Goal: Transaction & Acquisition: Purchase product/service

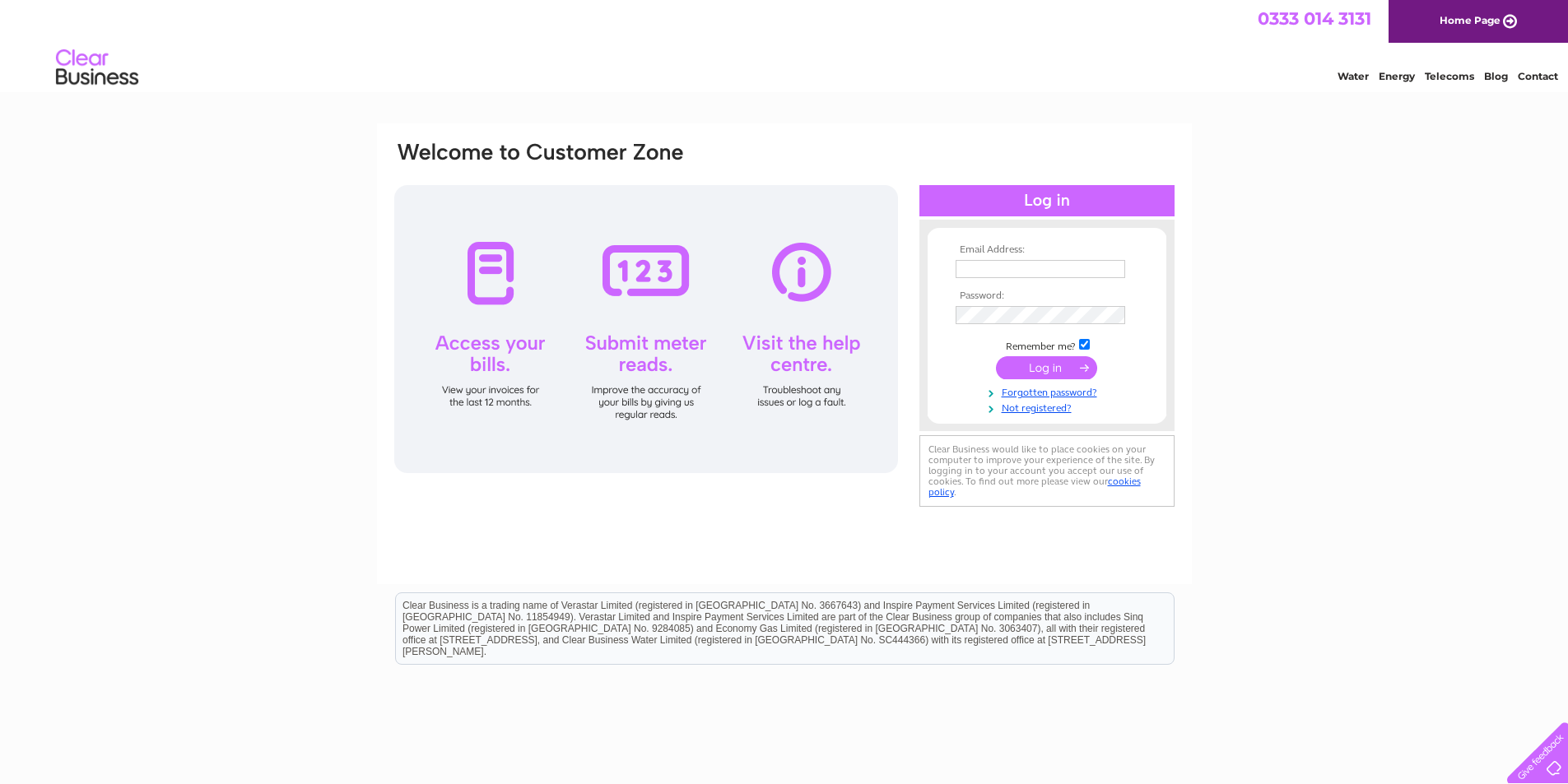
type input "[EMAIL_ADDRESS][DOMAIN_NAME]"
click at [1048, 367] on input "submit" at bounding box center [1046, 367] width 101 height 23
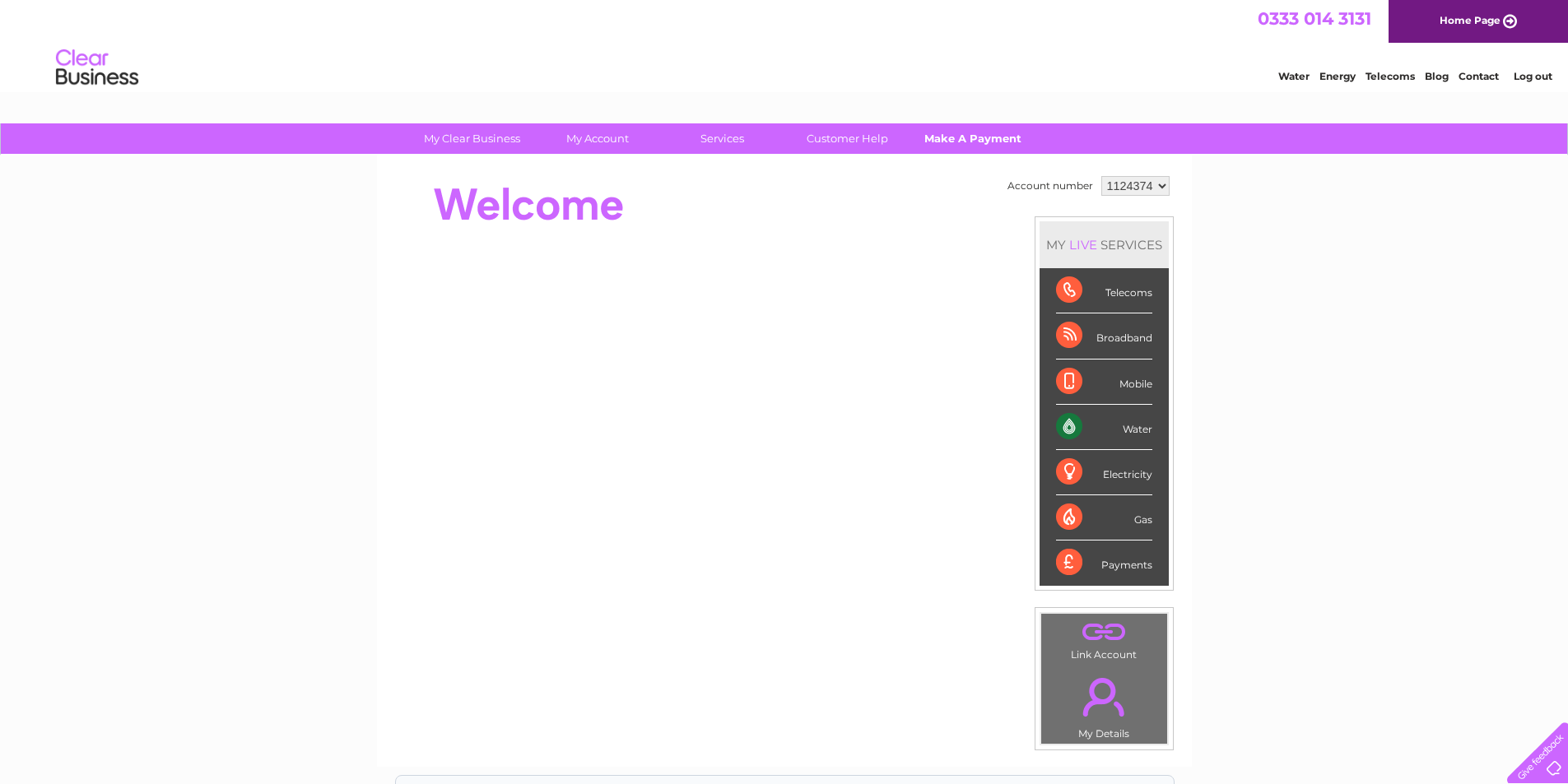
click at [959, 129] on link "Make A Payment" at bounding box center [972, 139] width 136 height 31
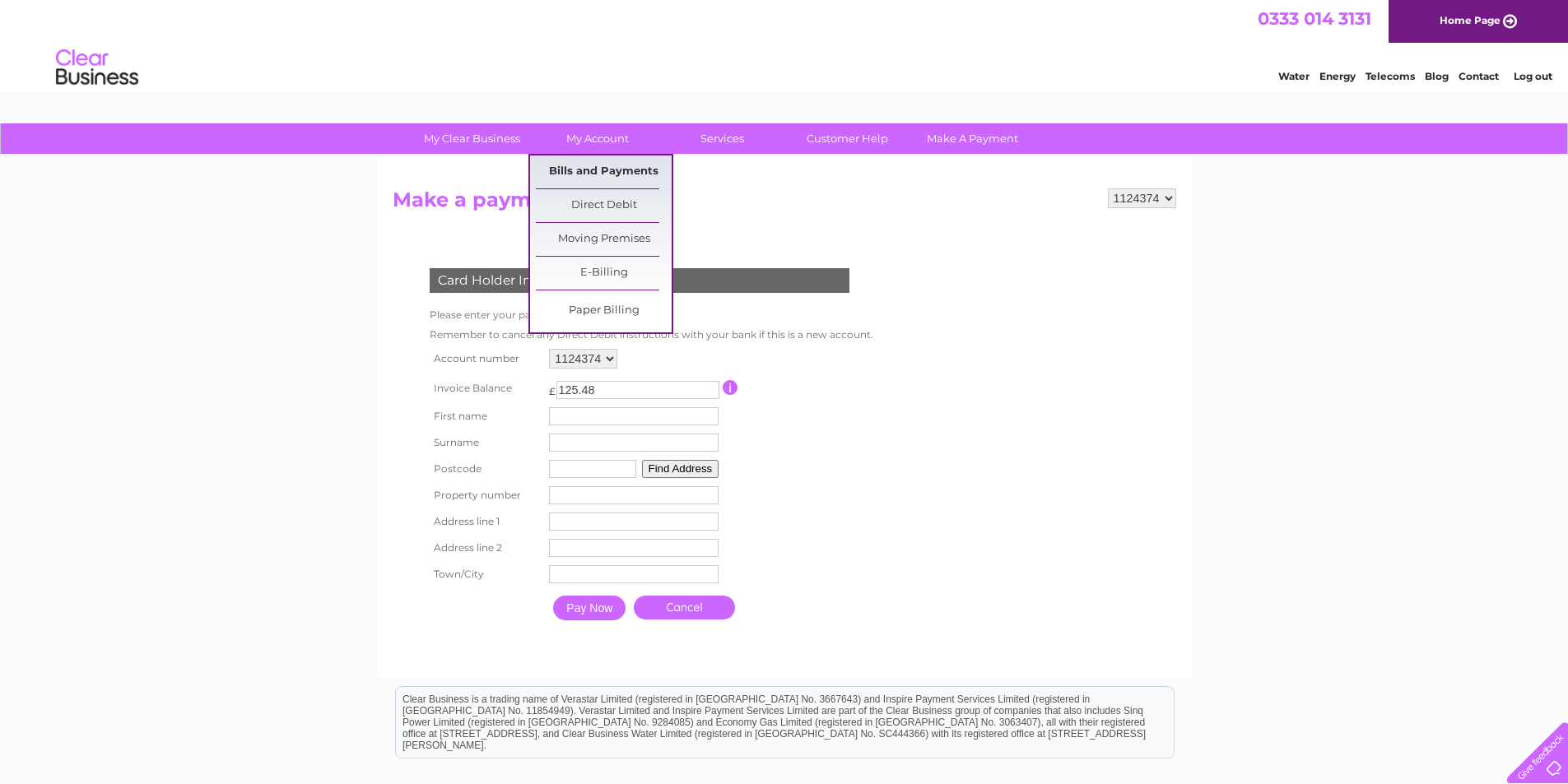
click at [580, 171] on link "Bills and Payments" at bounding box center [603, 172] width 136 height 33
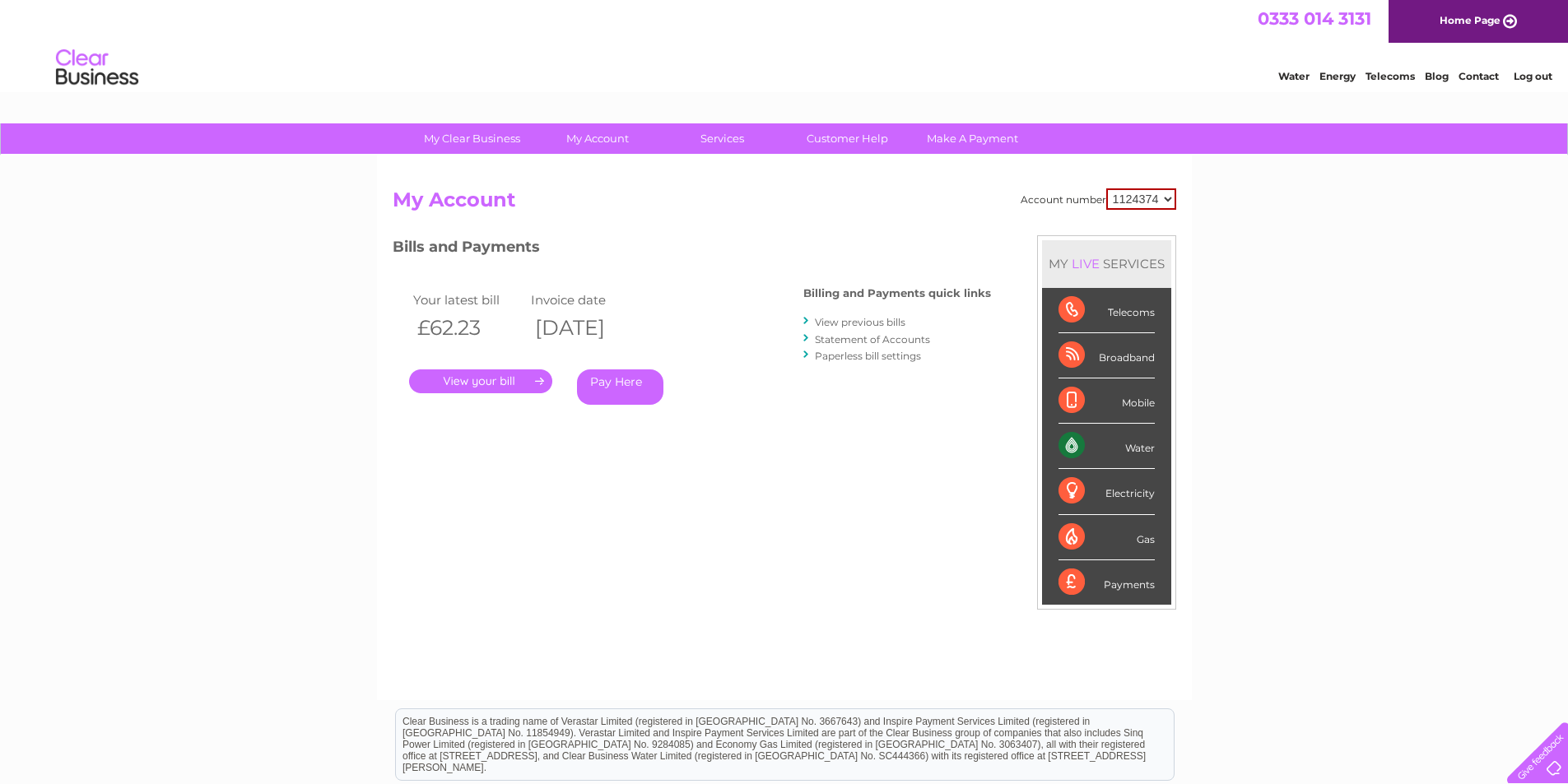
click at [504, 390] on link "." at bounding box center [480, 381] width 143 height 24
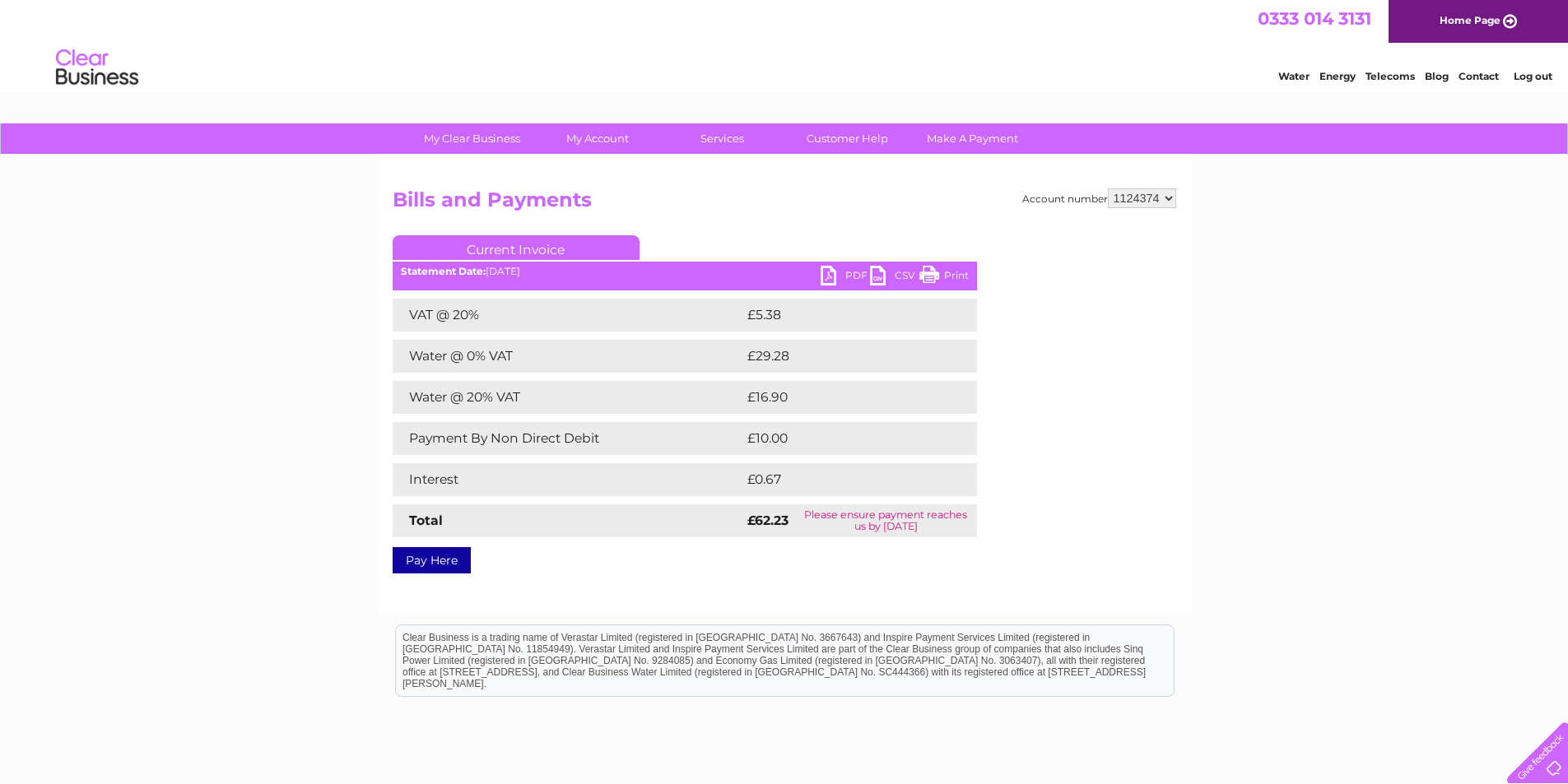
click at [435, 559] on link "Pay Here" at bounding box center [431, 559] width 78 height 26
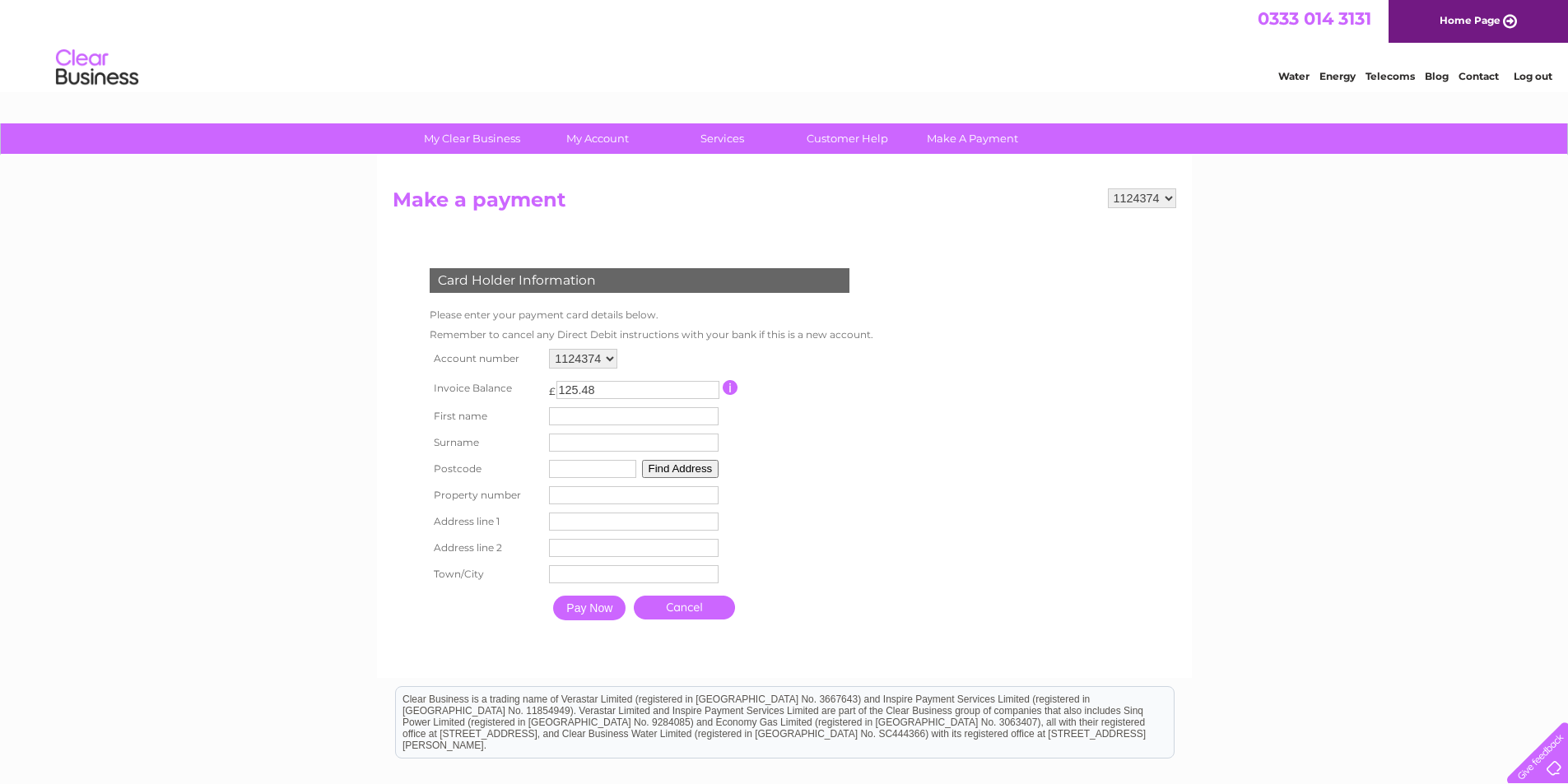
click at [732, 382] on input "button" at bounding box center [730, 387] width 15 height 14
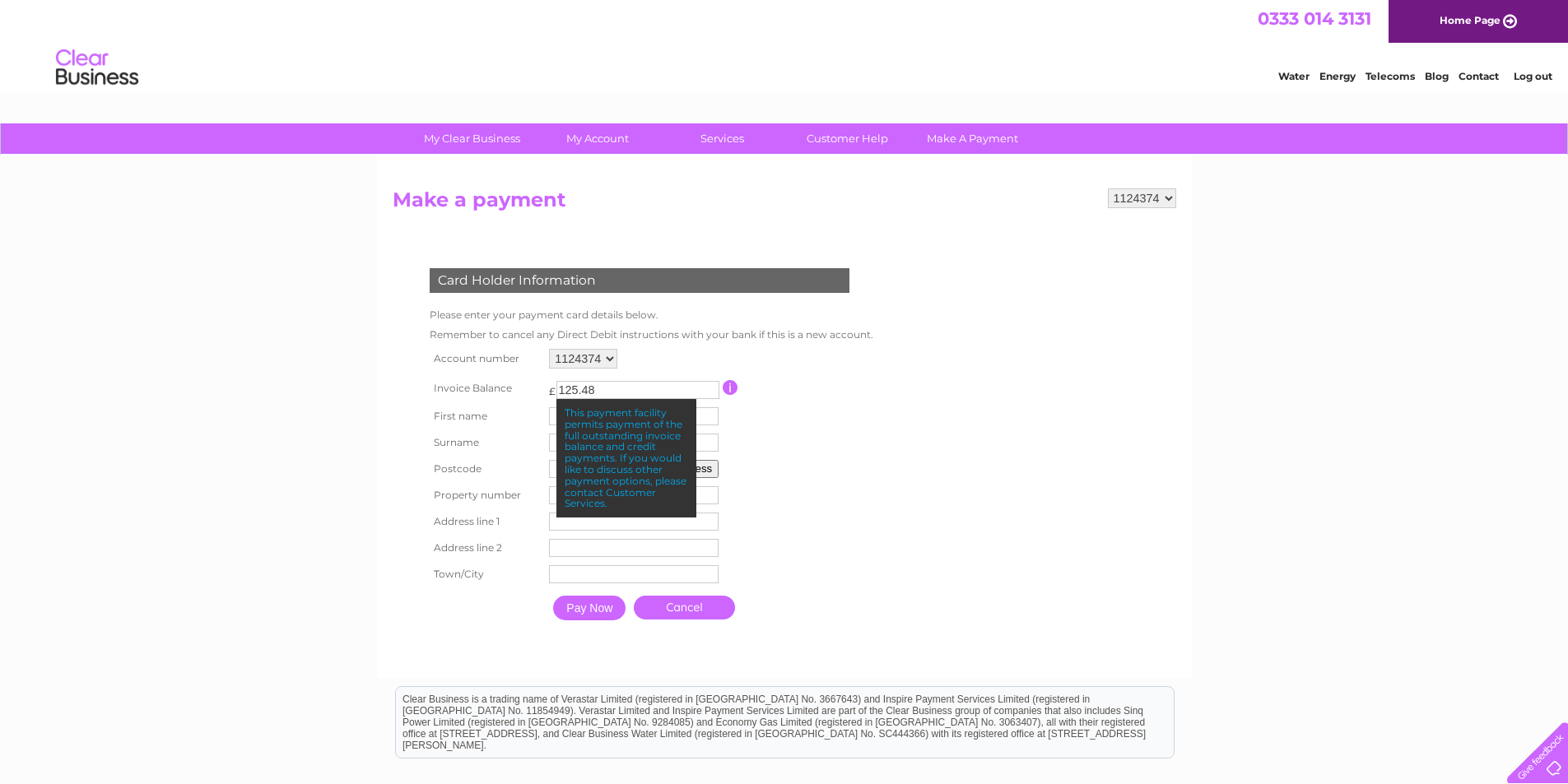
click at [905, 406] on form "1124374 Make a payment Card Holder Information Please enter your payment card d…" at bounding box center [784, 425] width 784 height 473
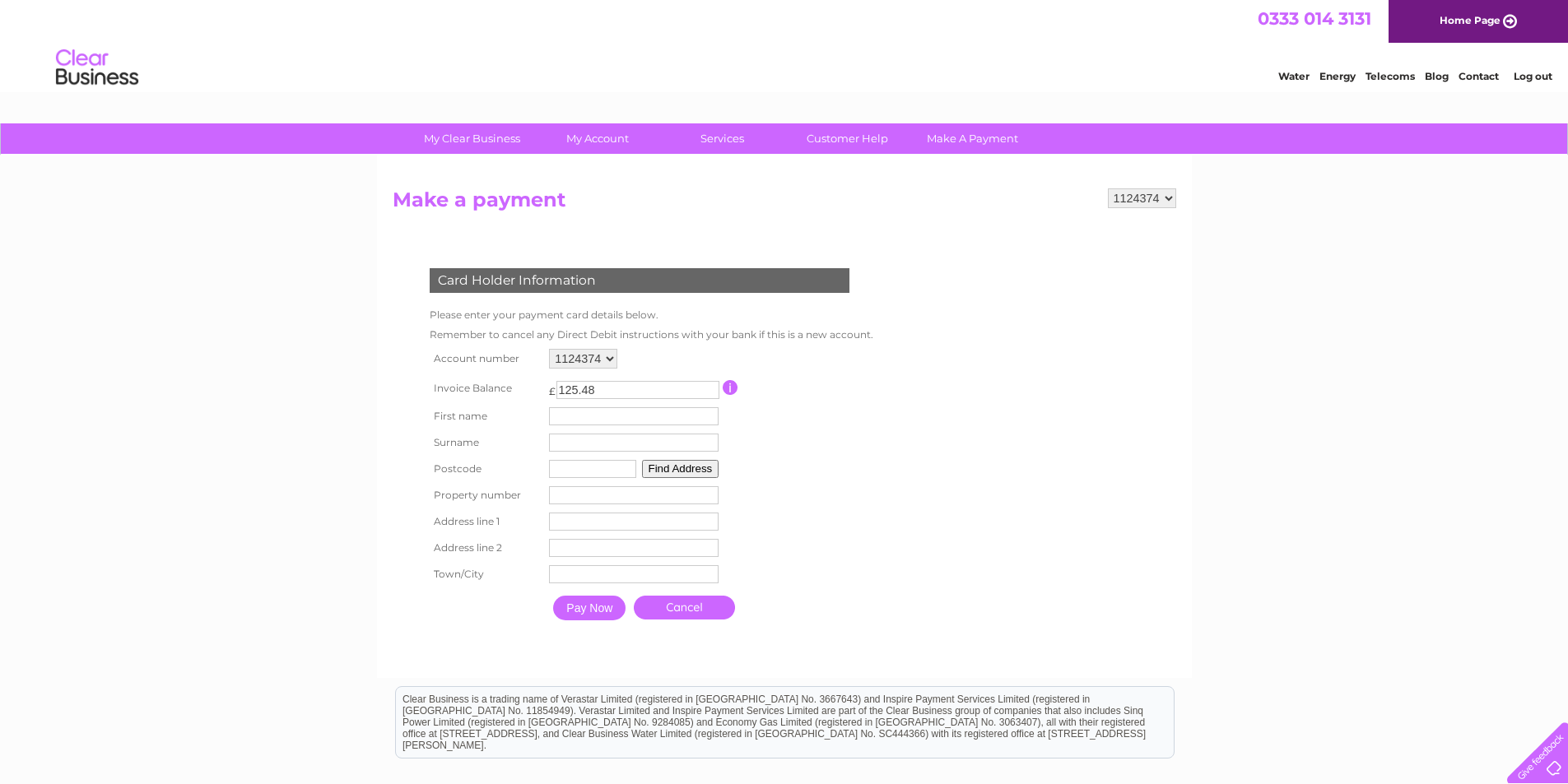
click at [703, 603] on link "Cancel" at bounding box center [684, 607] width 101 height 24
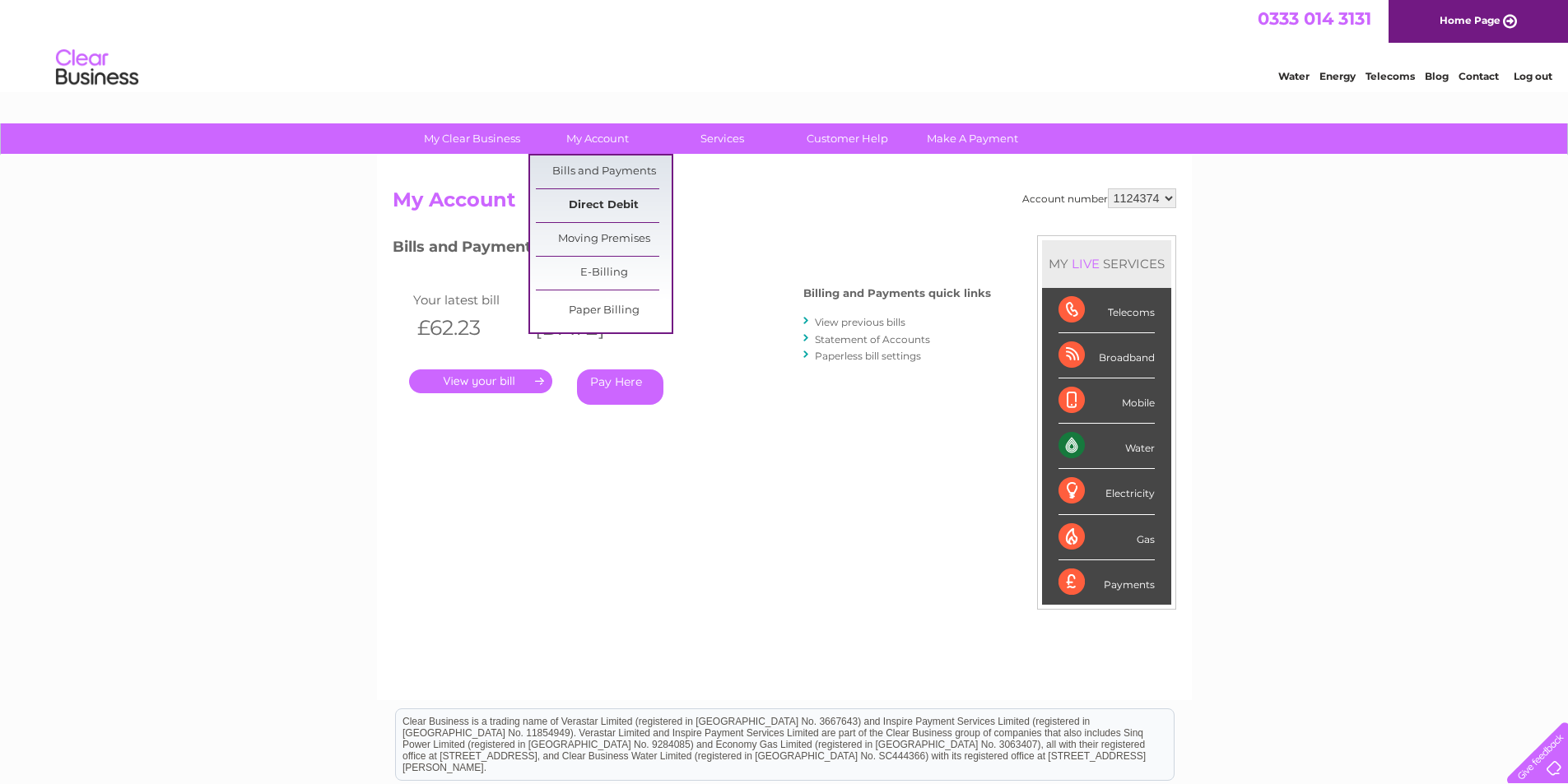
click at [611, 203] on link "Direct Debit" at bounding box center [603, 206] width 136 height 33
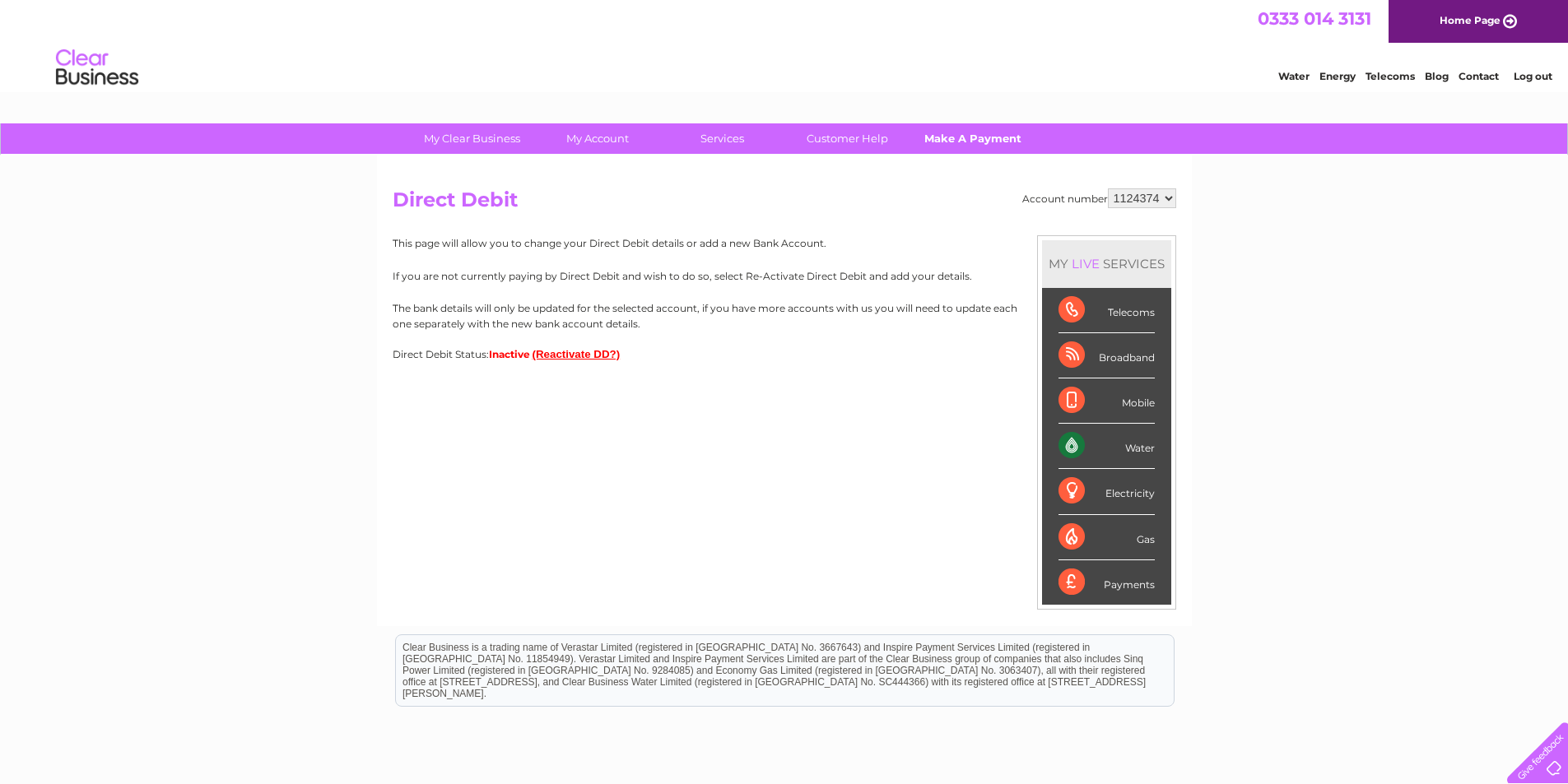
click at [993, 138] on link "Make A Payment" at bounding box center [972, 139] width 136 height 31
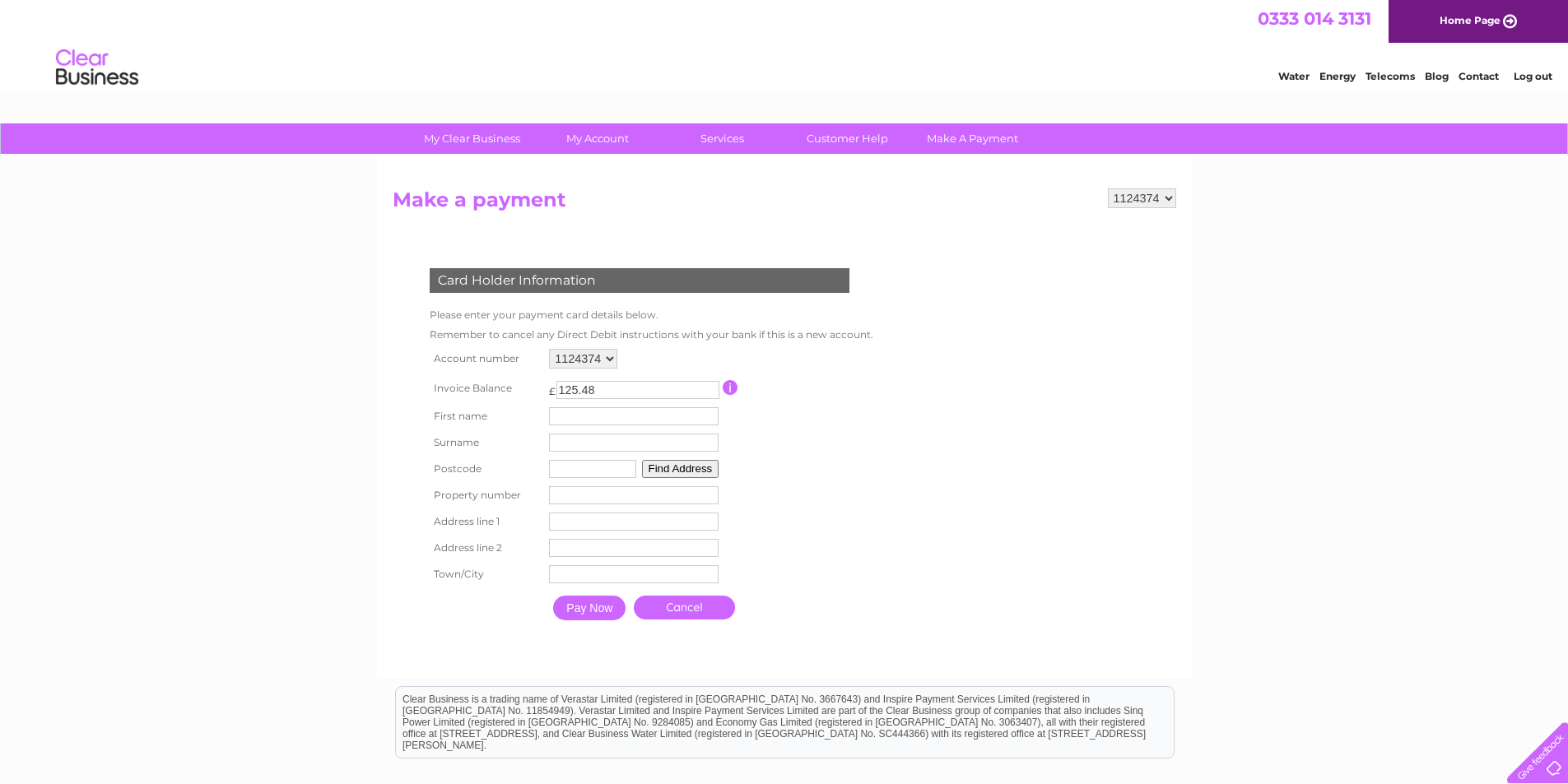
click at [592, 367] on select "1124374" at bounding box center [582, 359] width 68 height 20
click at [592, 365] on select "1124374" at bounding box center [582, 359] width 68 height 20
click at [616, 387] on input "125.48" at bounding box center [638, 390] width 163 height 18
click at [708, 392] on input "124.48" at bounding box center [638, 390] width 163 height 18
click at [708, 392] on input "123.48" at bounding box center [638, 390] width 163 height 18
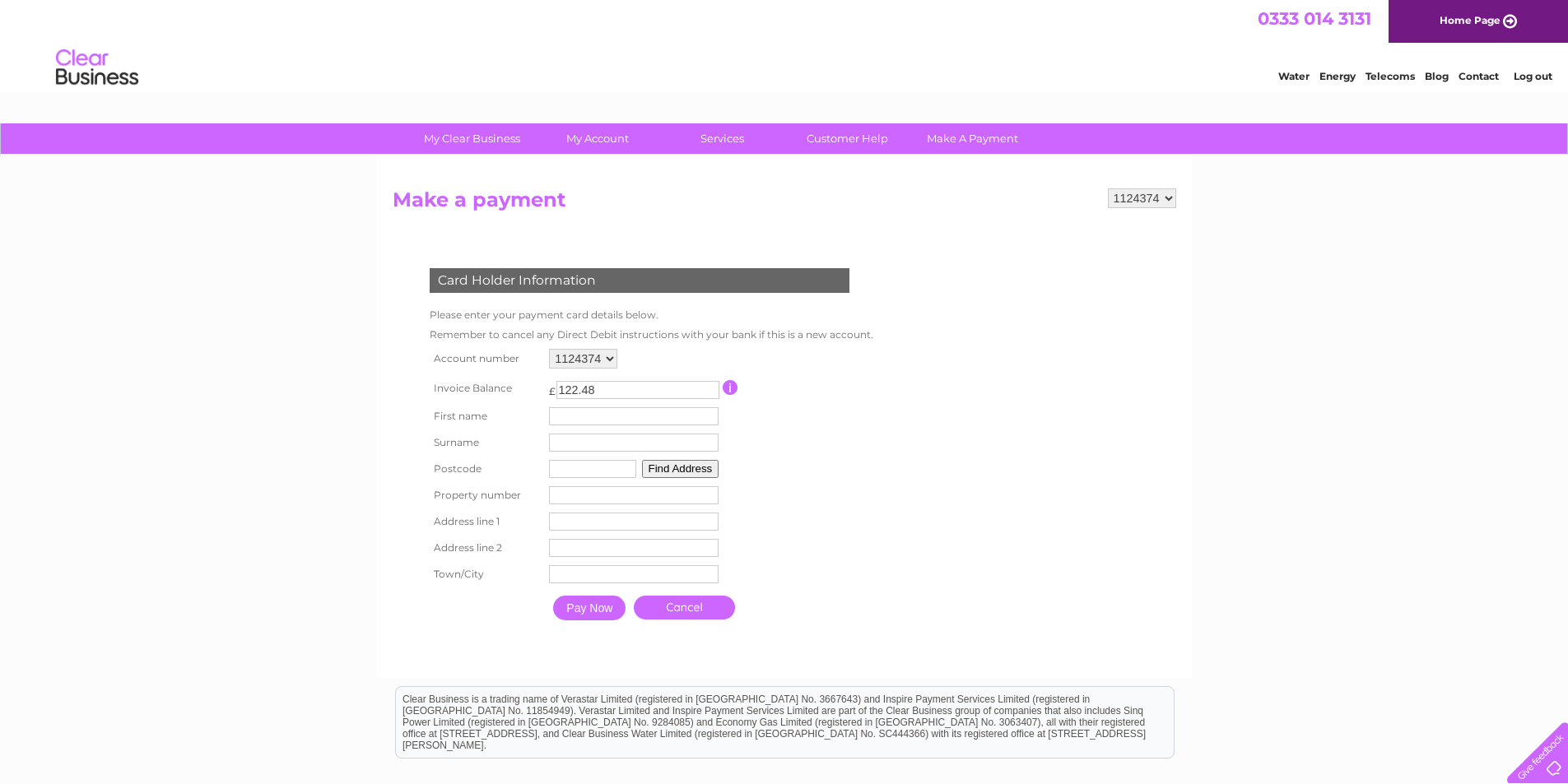
click at [708, 392] on input "122.48" at bounding box center [638, 390] width 163 height 18
click at [708, 392] on input "121.48" at bounding box center [638, 390] width 163 height 18
click at [708, 392] on input "120.48" at bounding box center [638, 390] width 163 height 18
click at [708, 392] on input "119.48" at bounding box center [638, 390] width 163 height 18
click at [708, 392] on input "118.48" at bounding box center [638, 390] width 163 height 18
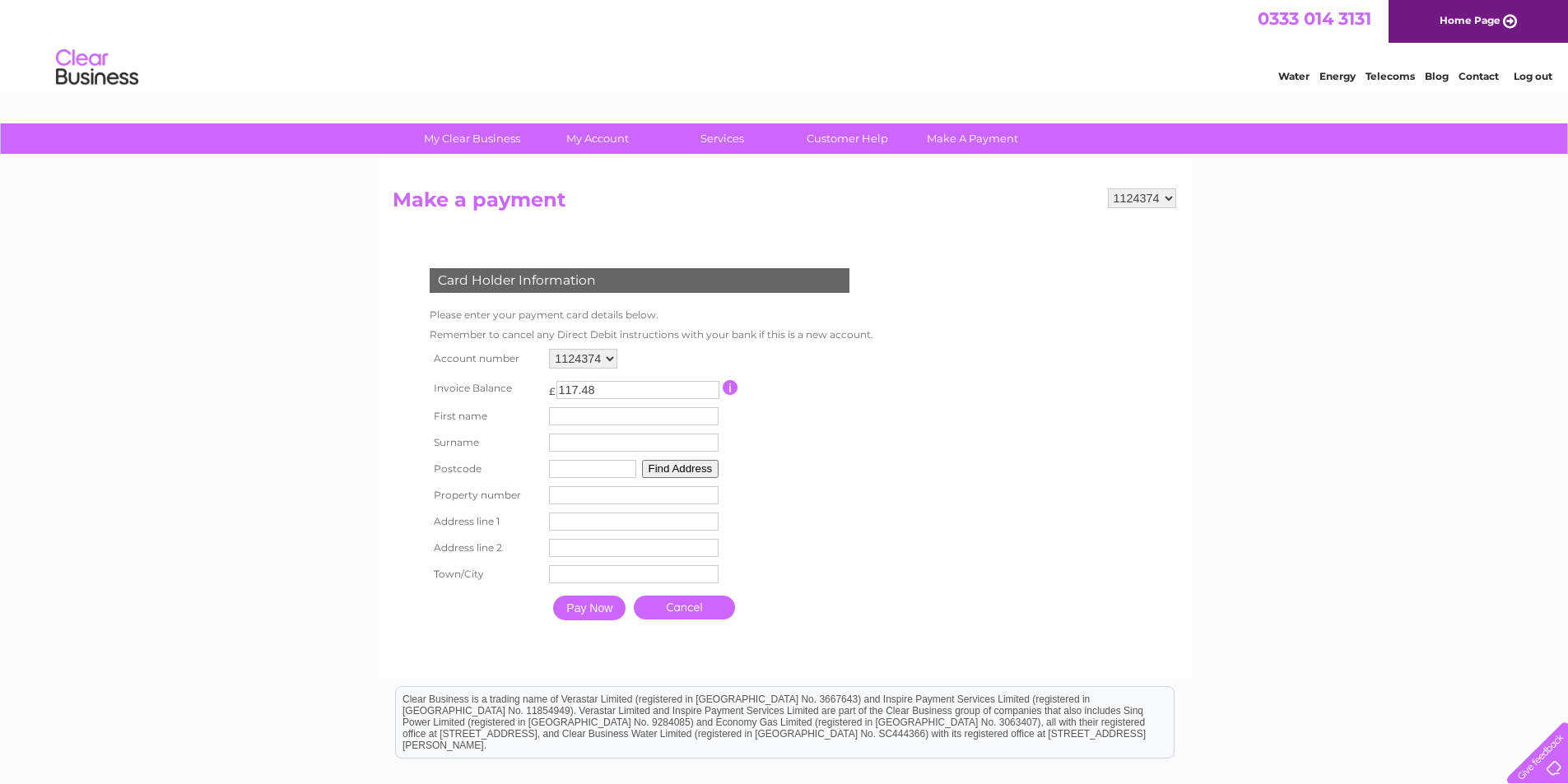
click at [708, 392] on input "117.48" at bounding box center [638, 390] width 163 height 18
click at [708, 392] on input "116.48" at bounding box center [638, 390] width 163 height 18
click at [708, 392] on input "115.48" at bounding box center [638, 390] width 163 height 18
click at [708, 392] on input "114.48" at bounding box center [638, 390] width 163 height 18
click at [708, 392] on input "113.48" at bounding box center [638, 390] width 163 height 18
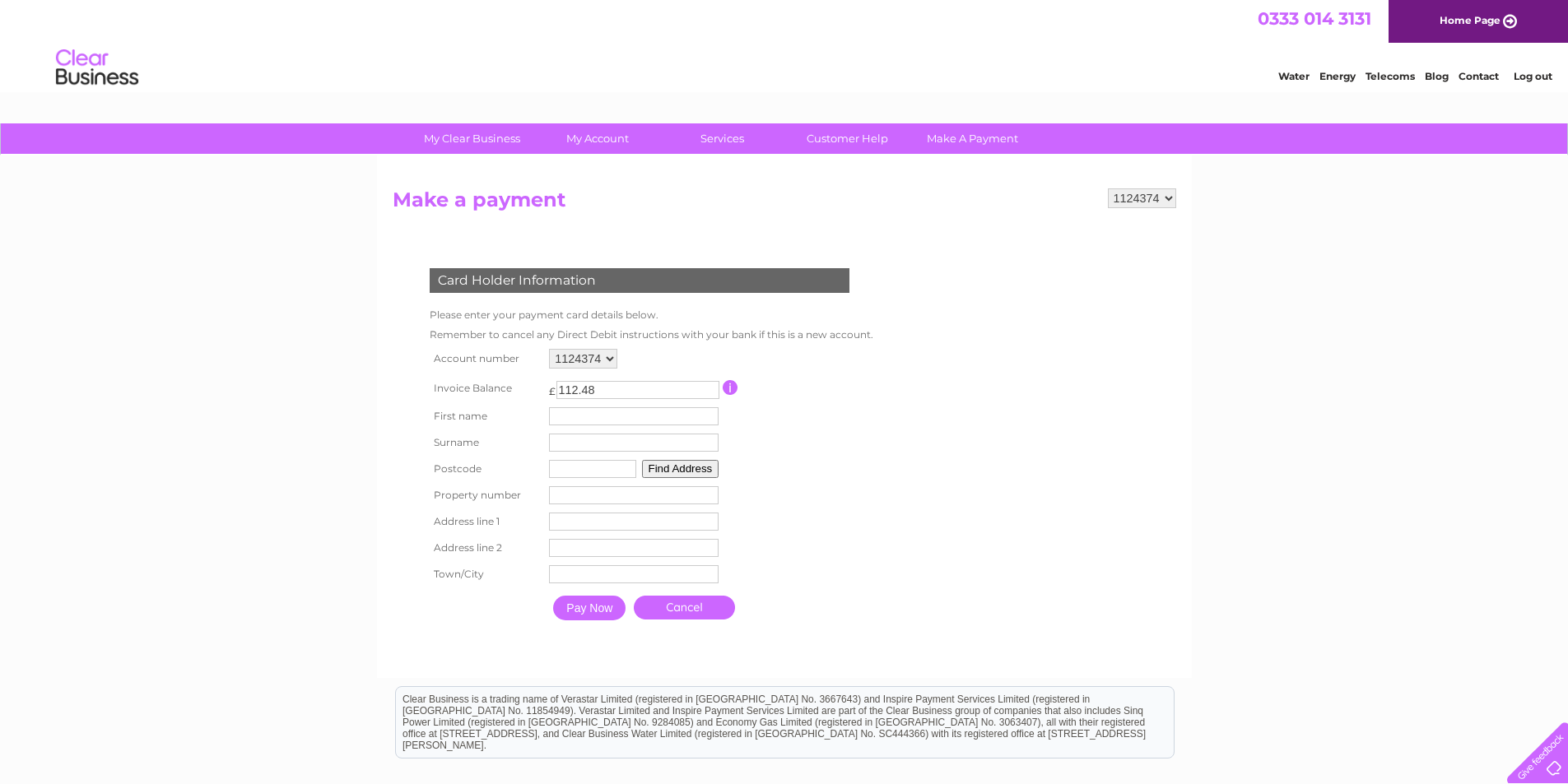
click at [708, 392] on input "112.48" at bounding box center [638, 390] width 163 height 18
click at [708, 392] on input "111.48" at bounding box center [638, 390] width 163 height 18
click at [708, 393] on input "110.48" at bounding box center [638, 390] width 163 height 18
click at [708, 393] on input "109.48" at bounding box center [638, 390] width 163 height 18
click at [708, 393] on input "108.48" at bounding box center [638, 390] width 163 height 18
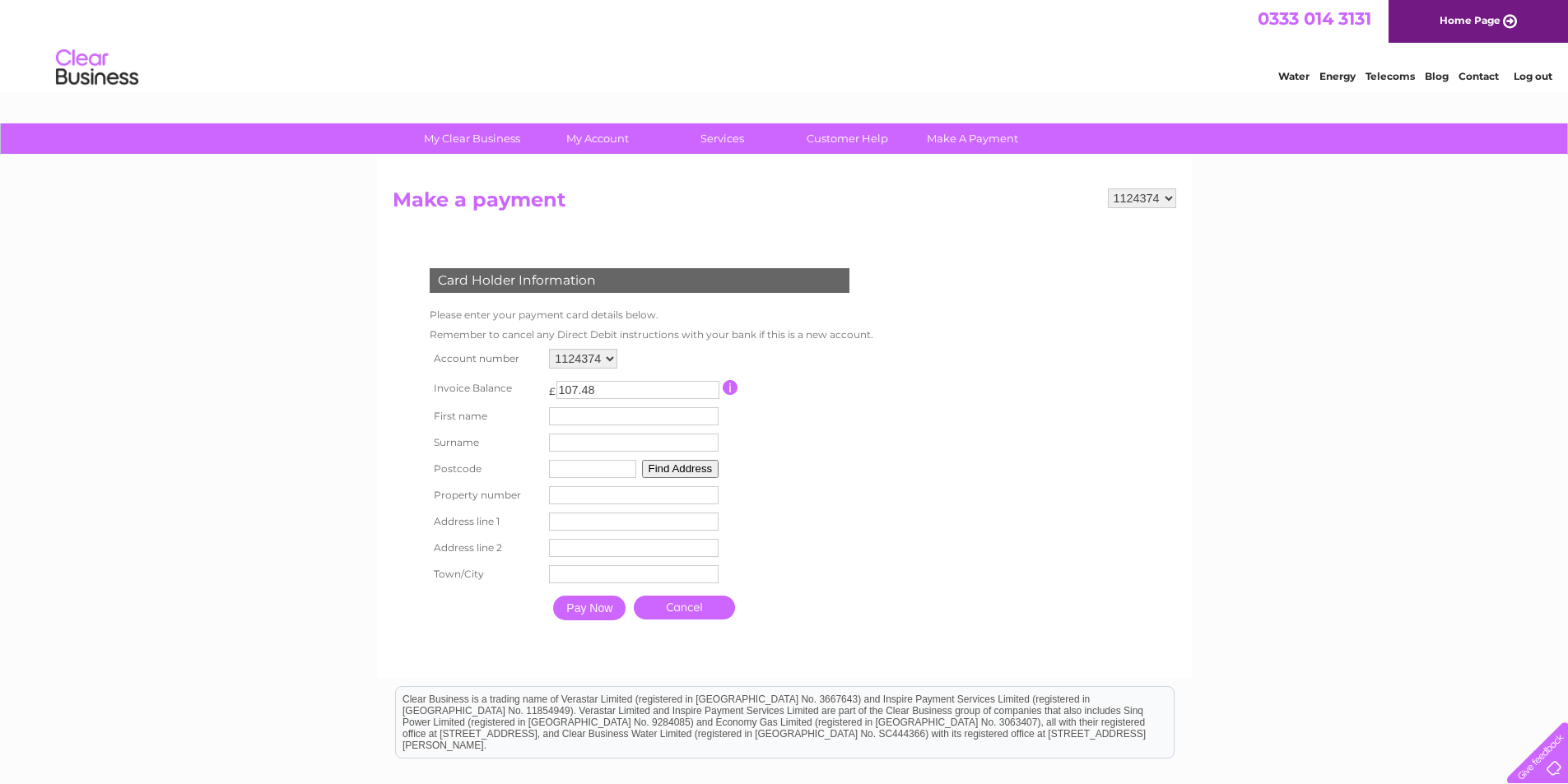
click at [708, 393] on input "107.48" at bounding box center [638, 390] width 163 height 18
click at [708, 393] on input "106.48" at bounding box center [638, 390] width 163 height 18
click at [708, 393] on input "105.48" at bounding box center [638, 390] width 163 height 18
click at [709, 393] on input "104.48" at bounding box center [638, 390] width 163 height 18
click at [709, 393] on input "103.48" at bounding box center [638, 390] width 163 height 18
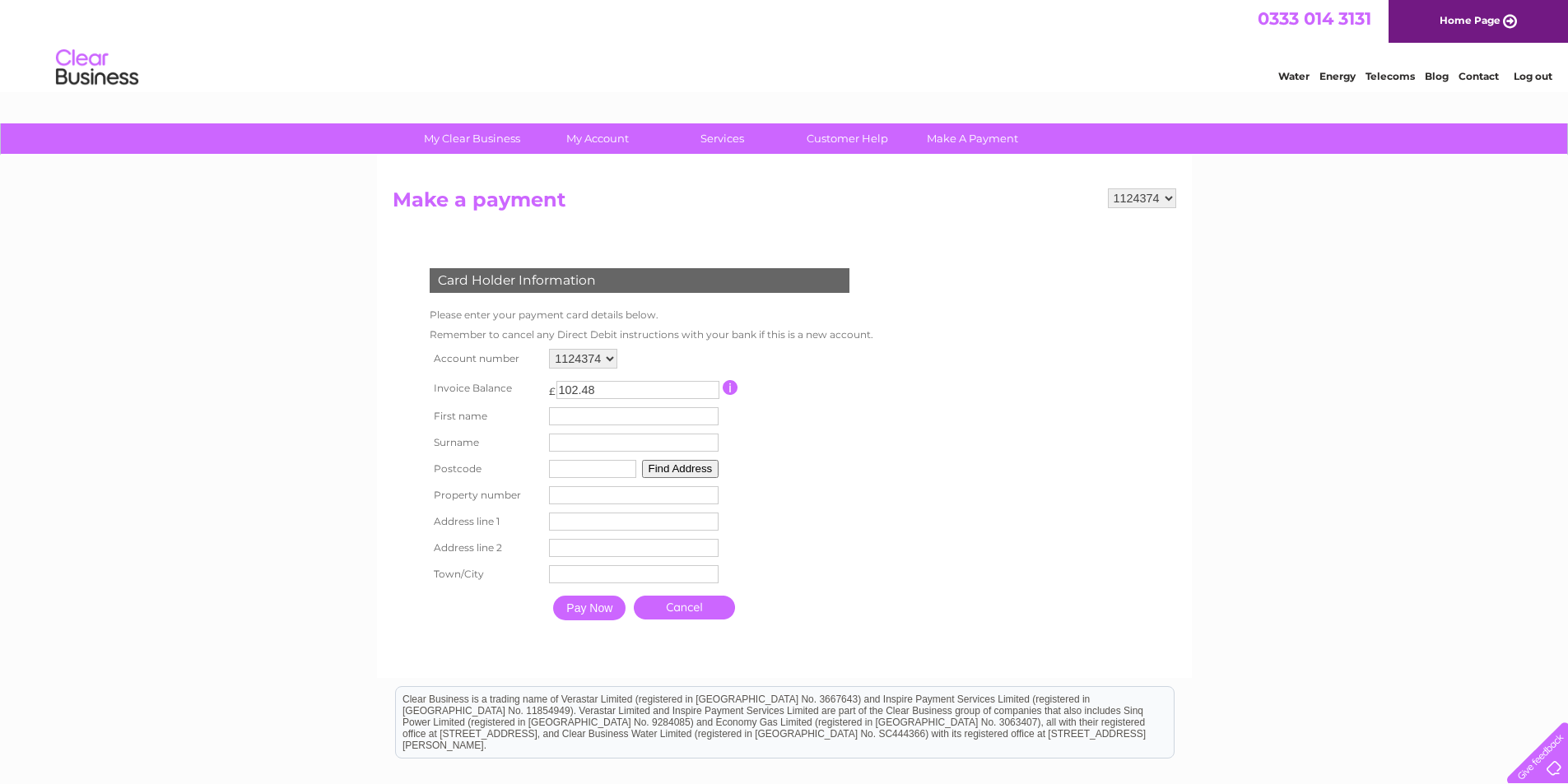
click at [709, 393] on input "102.48" at bounding box center [638, 390] width 163 height 18
click at [709, 393] on input "101.48" at bounding box center [638, 390] width 163 height 18
click at [709, 393] on input "100.48" at bounding box center [638, 390] width 163 height 18
click at [709, 393] on input "99.48" at bounding box center [638, 390] width 163 height 18
click at [709, 393] on input "98.48" at bounding box center [638, 390] width 163 height 18
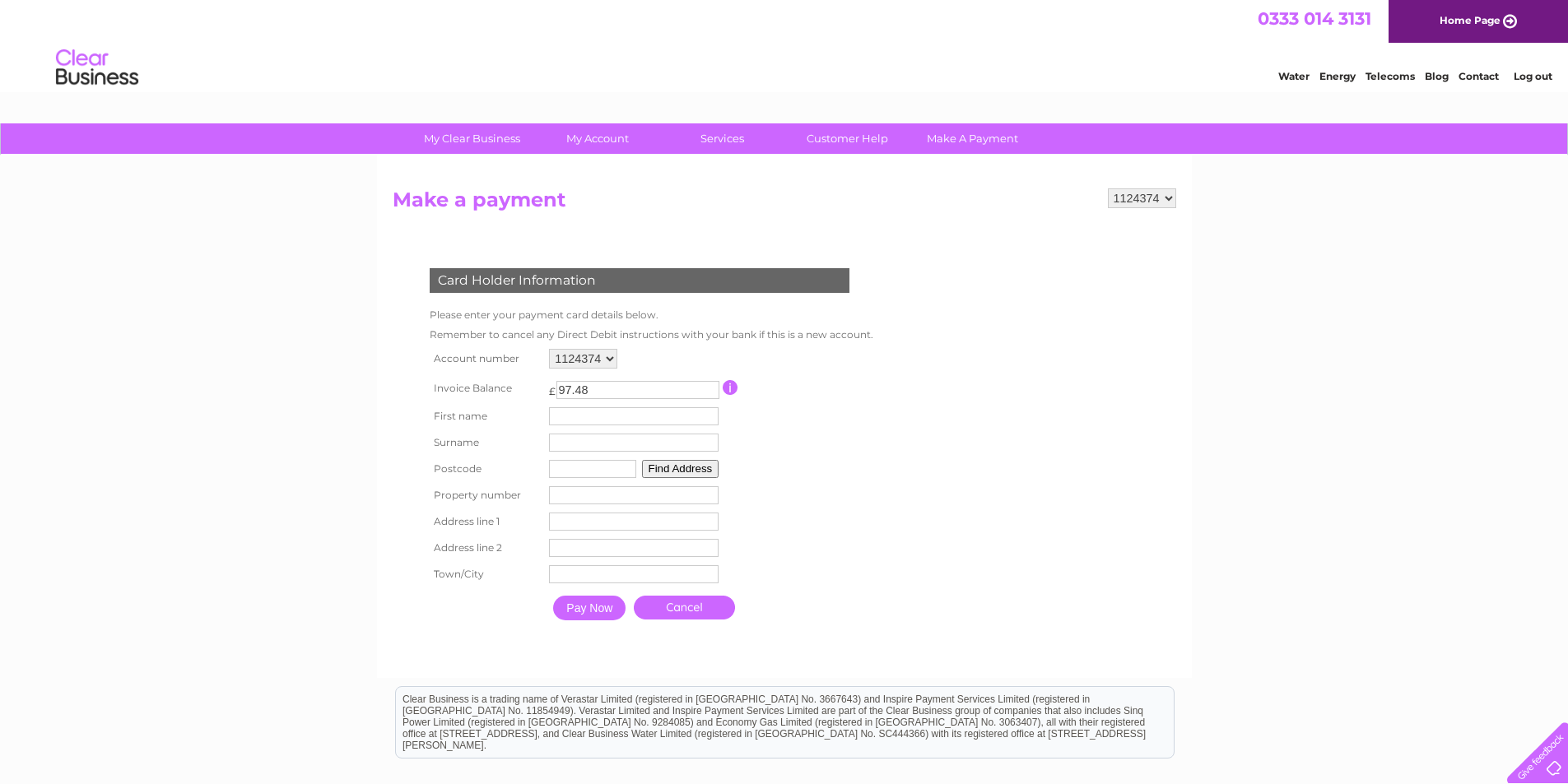
click at [709, 393] on input "97.48" at bounding box center [638, 390] width 163 height 18
click at [709, 393] on input "96.48" at bounding box center [638, 390] width 163 height 18
click at [709, 393] on input "95.48" at bounding box center [638, 390] width 163 height 18
click at [709, 393] on input "94.48" at bounding box center [638, 390] width 163 height 18
click at [709, 393] on input "93.48" at bounding box center [638, 390] width 163 height 18
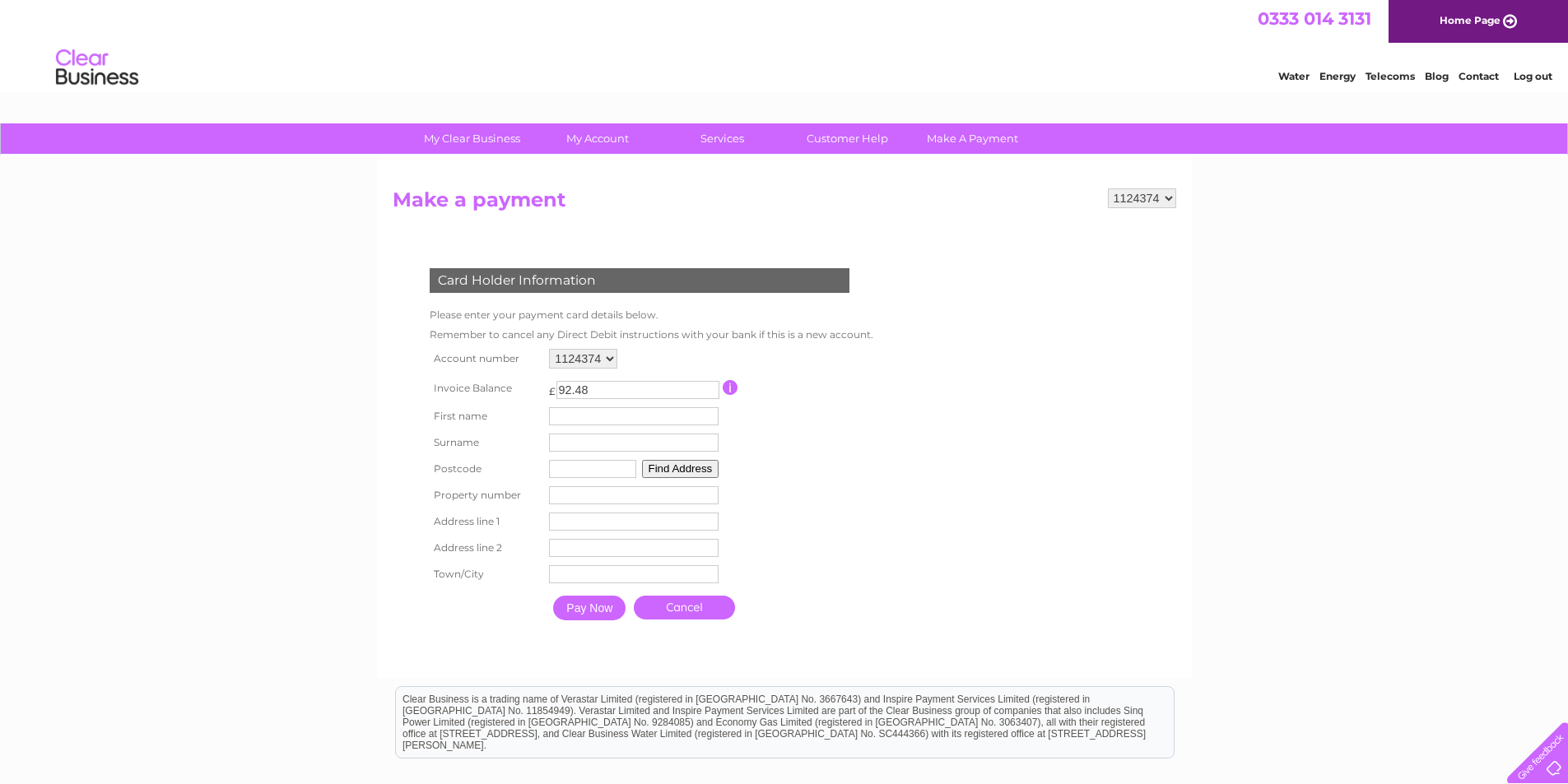
click at [709, 393] on input "92.48" at bounding box center [638, 390] width 163 height 18
click at [709, 393] on input "91.48" at bounding box center [638, 390] width 163 height 18
type input "71.48"
click at [709, 394] on input "71.48" at bounding box center [638, 390] width 163 height 18
click at [689, 610] on link "Cancel" at bounding box center [684, 607] width 101 height 24
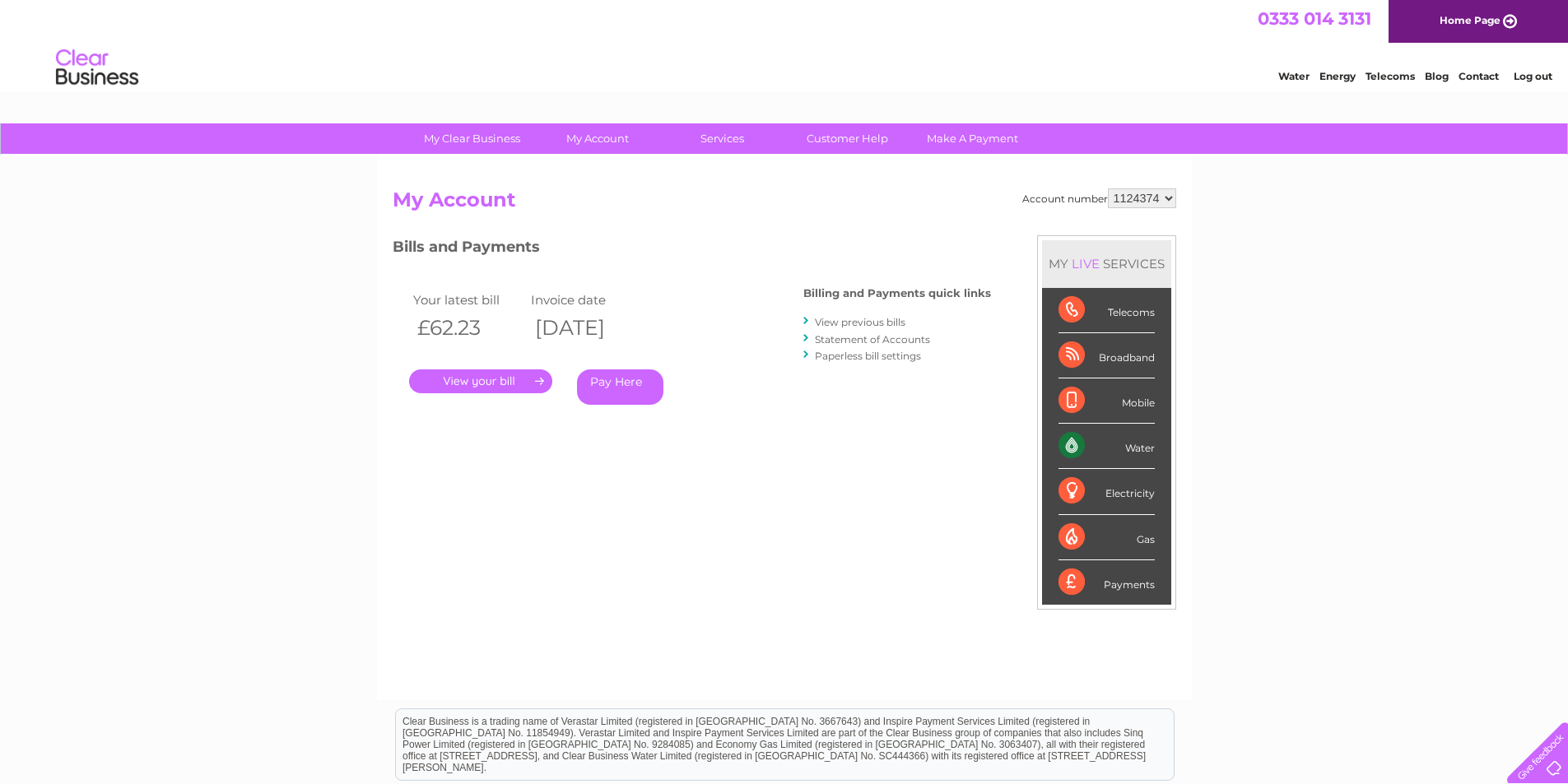
click at [659, 391] on link "Pay Here" at bounding box center [620, 387] width 86 height 35
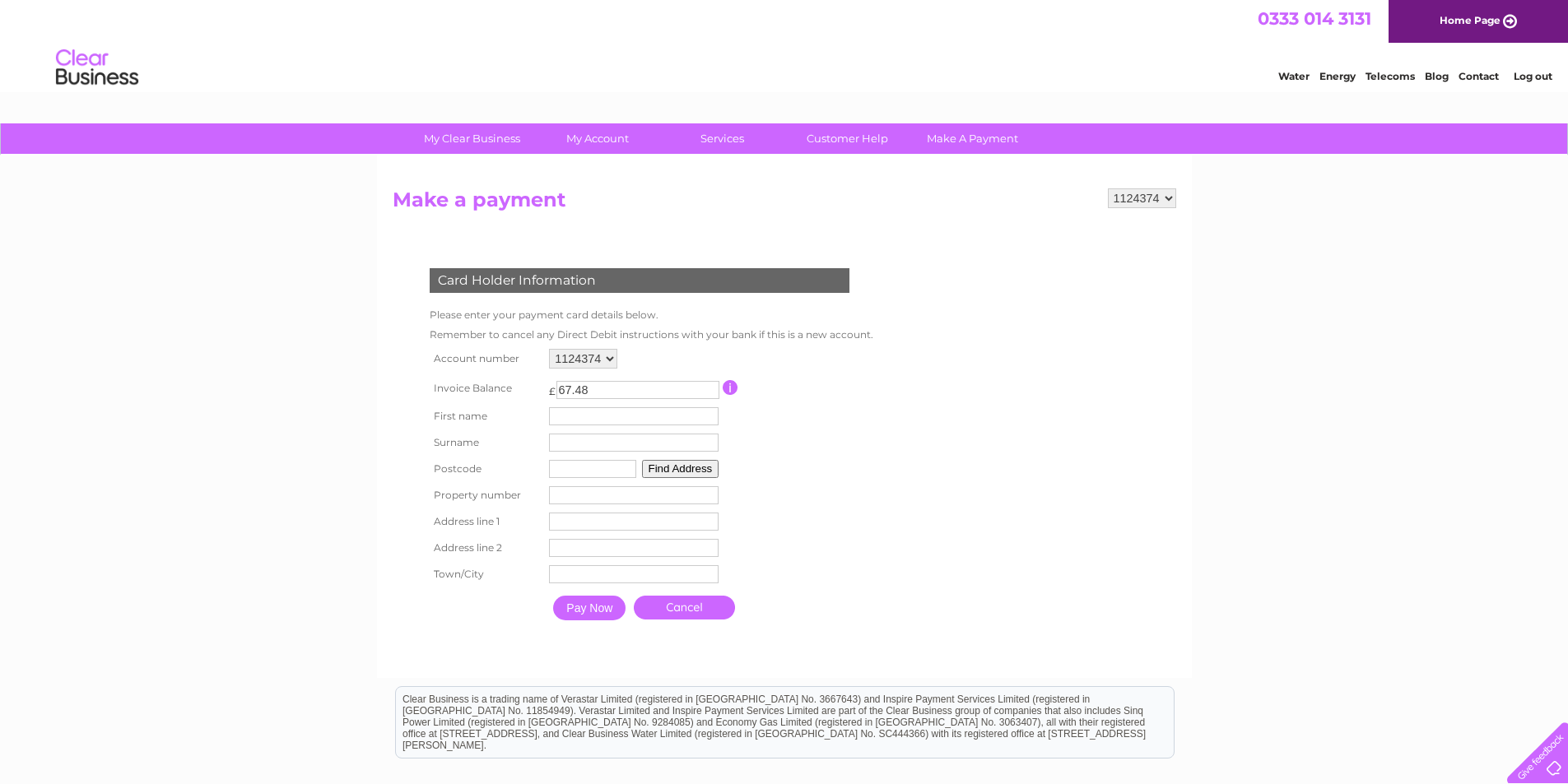
click at [708, 393] on input "67.48" at bounding box center [638, 390] width 163 height 18
click at [708, 393] on input "66.48" at bounding box center [638, 390] width 163 height 18
click at [708, 393] on input "65.48" at bounding box center [638, 390] width 163 height 18
click at [708, 393] on input "64.48" at bounding box center [638, 390] width 163 height 18
click at [708, 393] on input "63.48" at bounding box center [638, 390] width 163 height 18
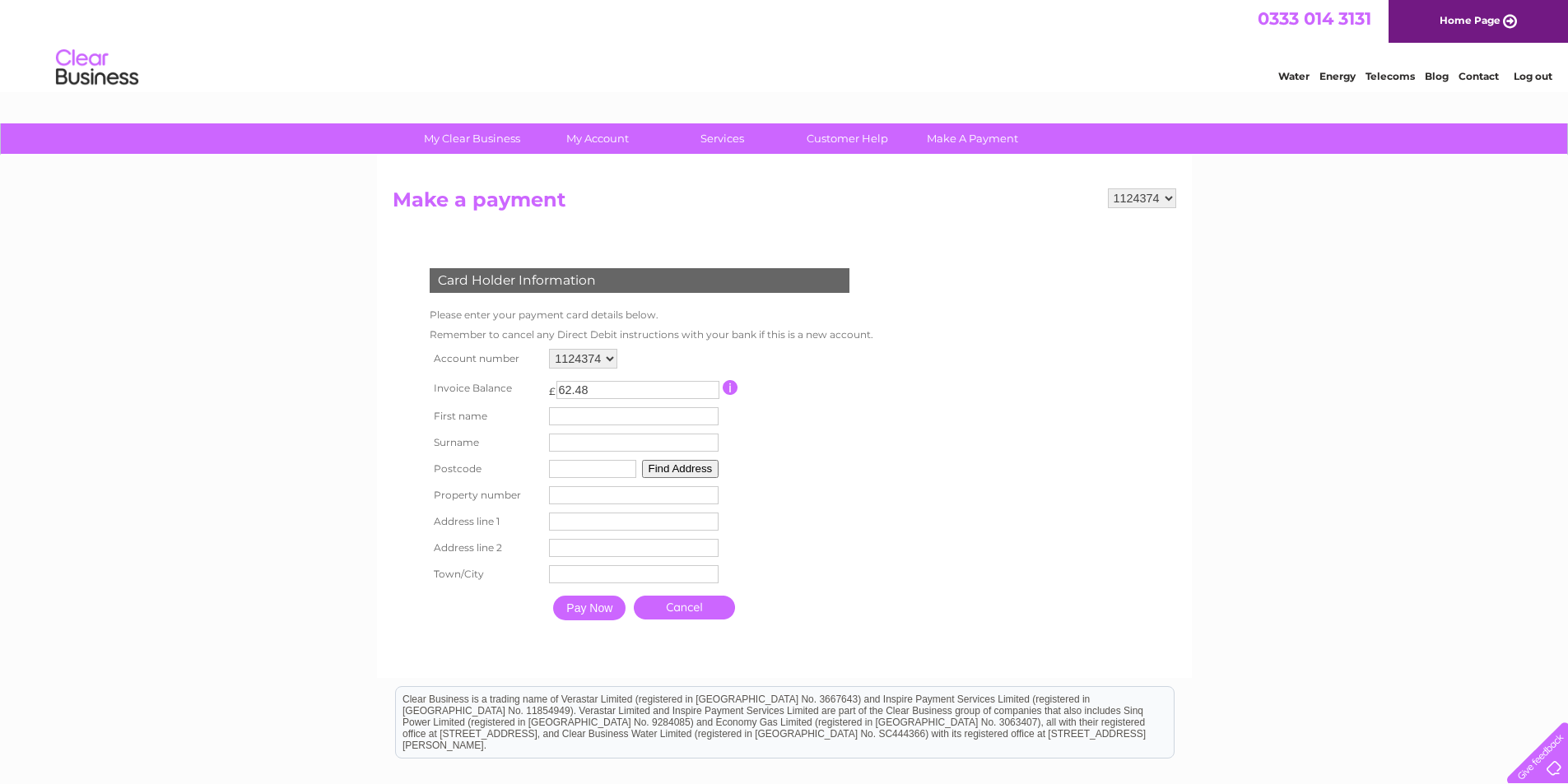
click at [708, 393] on input "62.48" at bounding box center [638, 390] width 163 height 18
type input "62.23"
click at [600, 607] on input "Pay Now" at bounding box center [589, 607] width 72 height 24
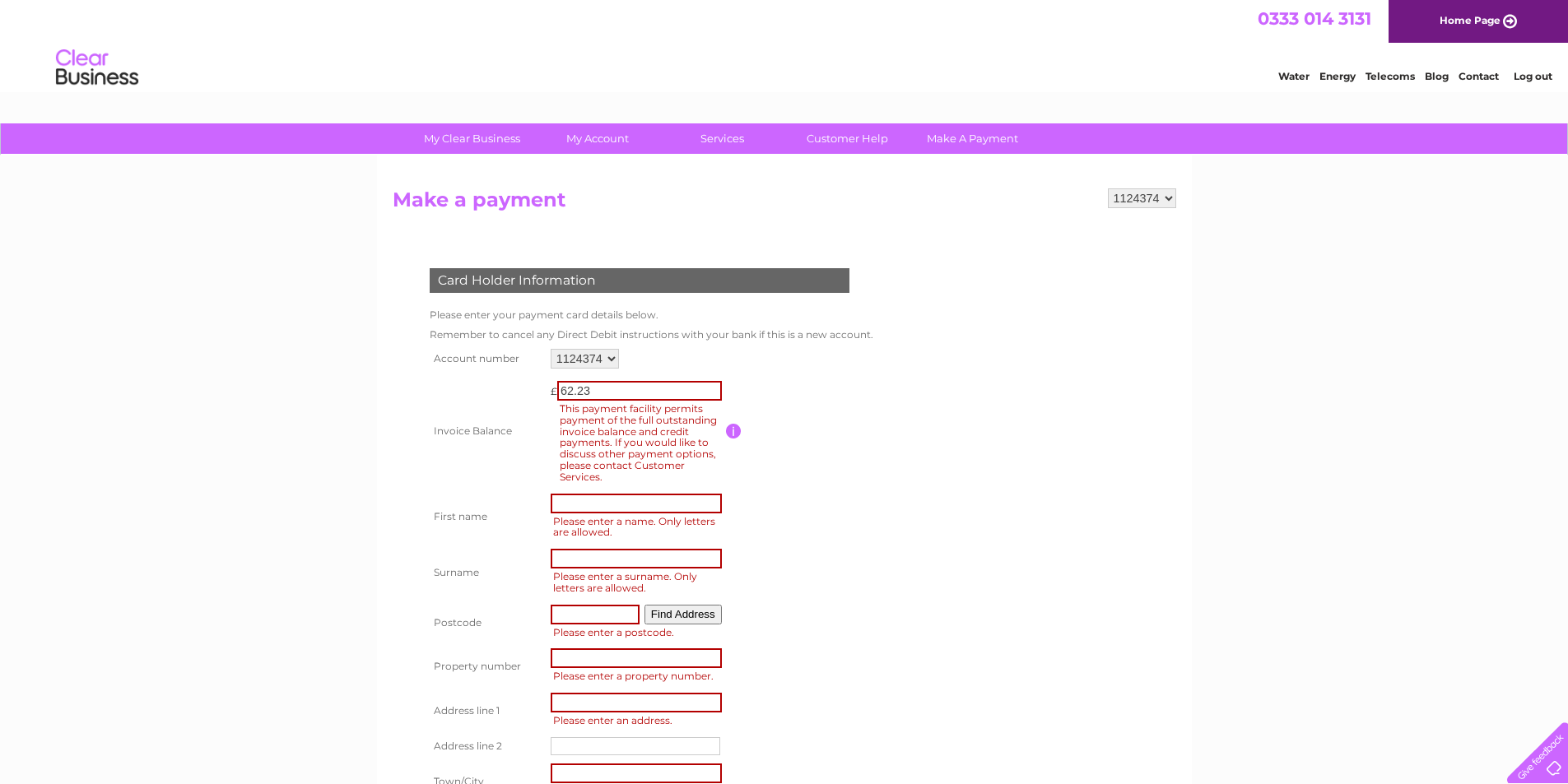
click at [804, 482] on td at bounding box center [800, 431] width 149 height 117
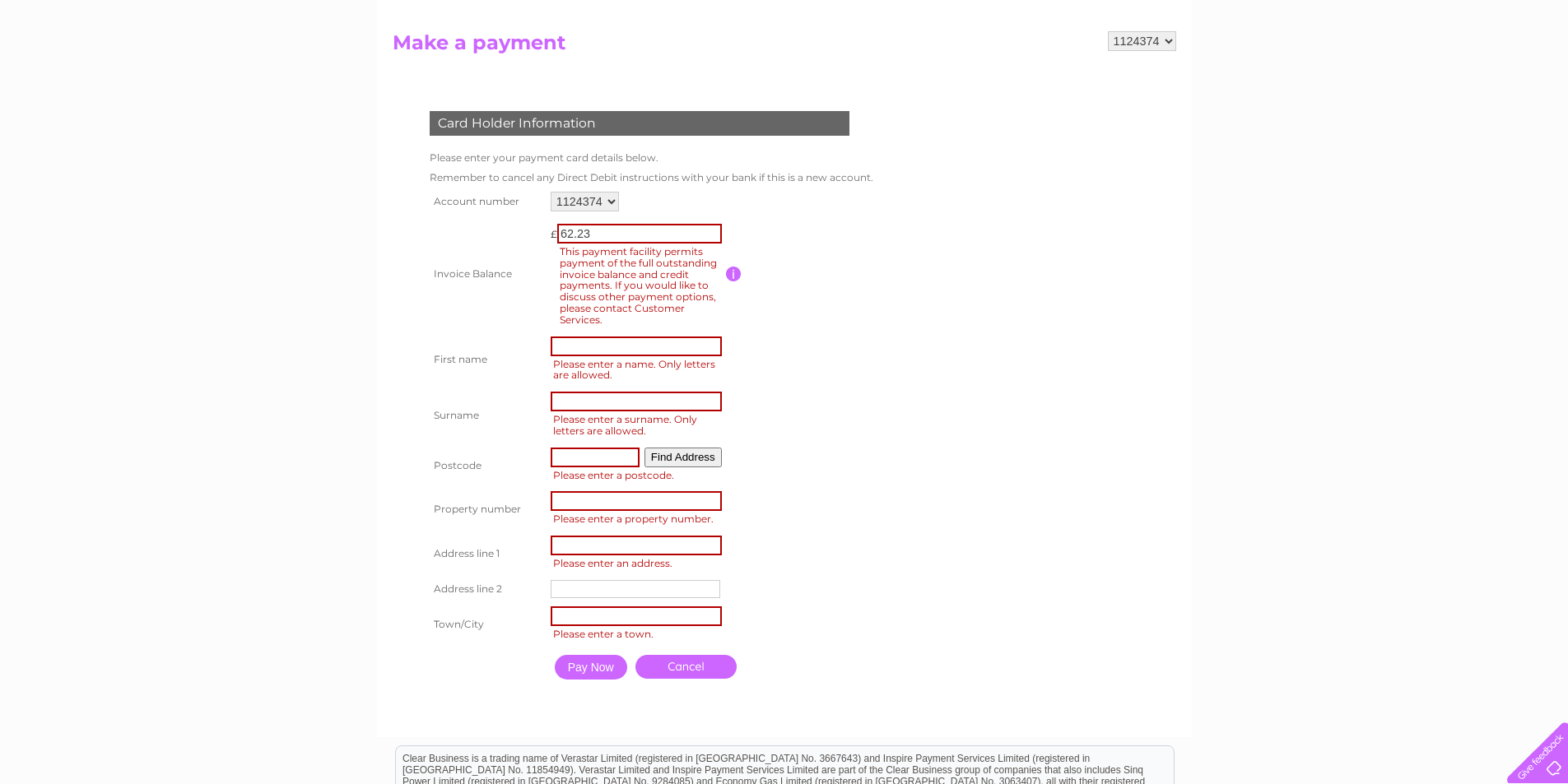
scroll to position [247, 0]
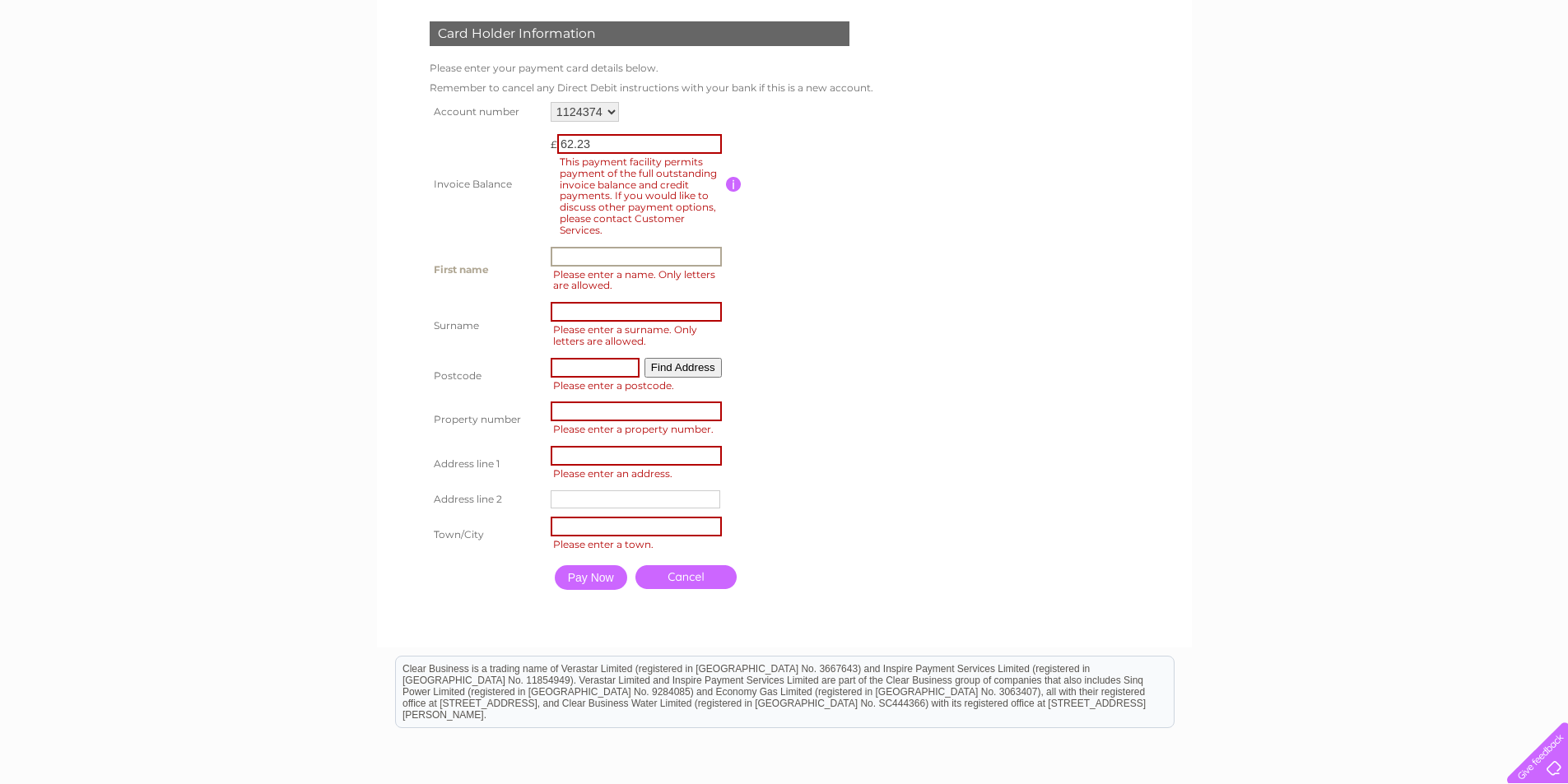
click at [616, 253] on input "text" at bounding box center [636, 257] width 171 height 20
type input "Brenda"
click at [657, 311] on input "text" at bounding box center [636, 311] width 171 height 20
type input "Nixon"
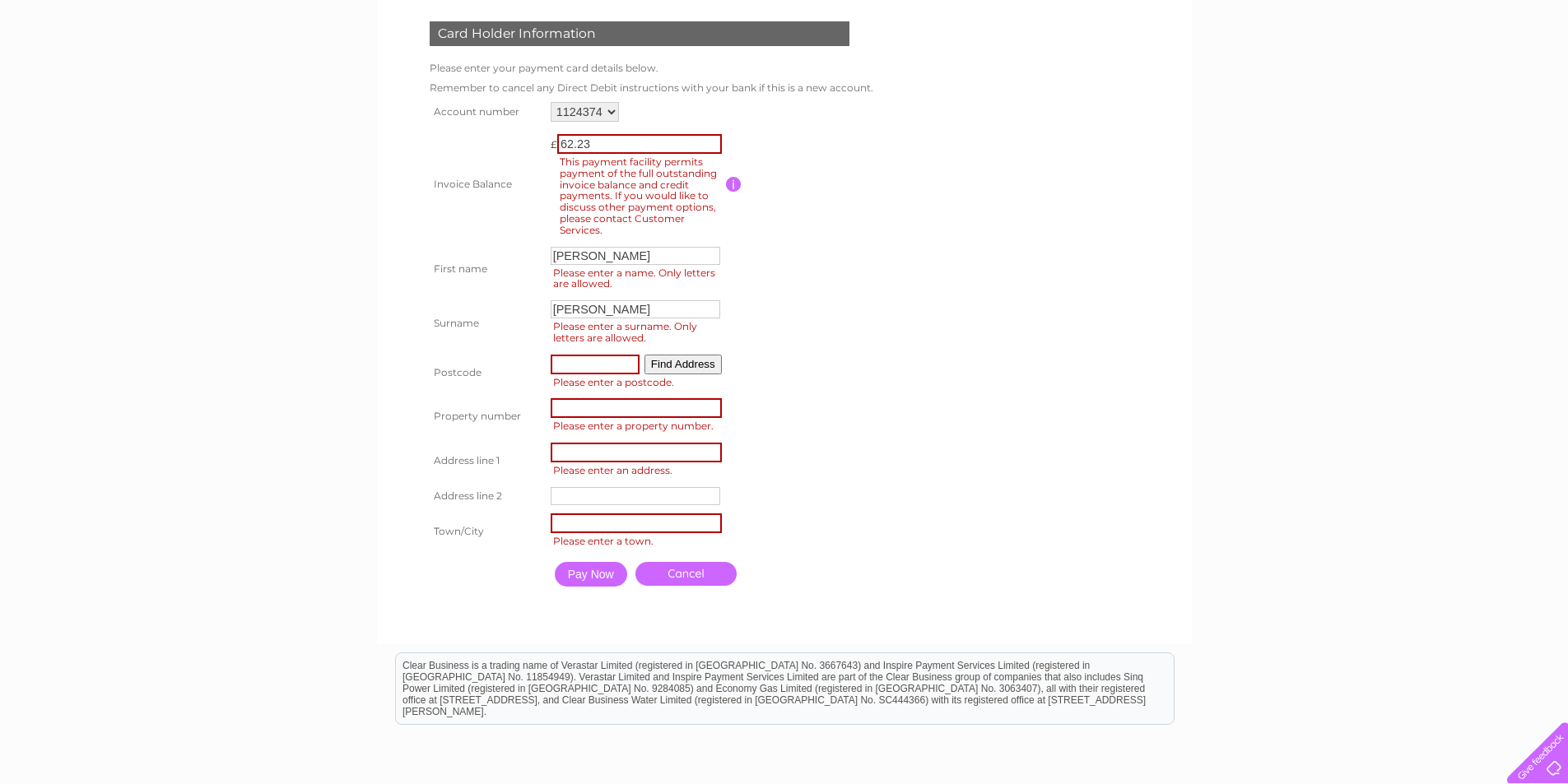
click at [606, 357] on input "text" at bounding box center [595, 365] width 89 height 20
type input "DG165EA"
click at [678, 372] on button "Find Address" at bounding box center [682, 364] width 77 height 18
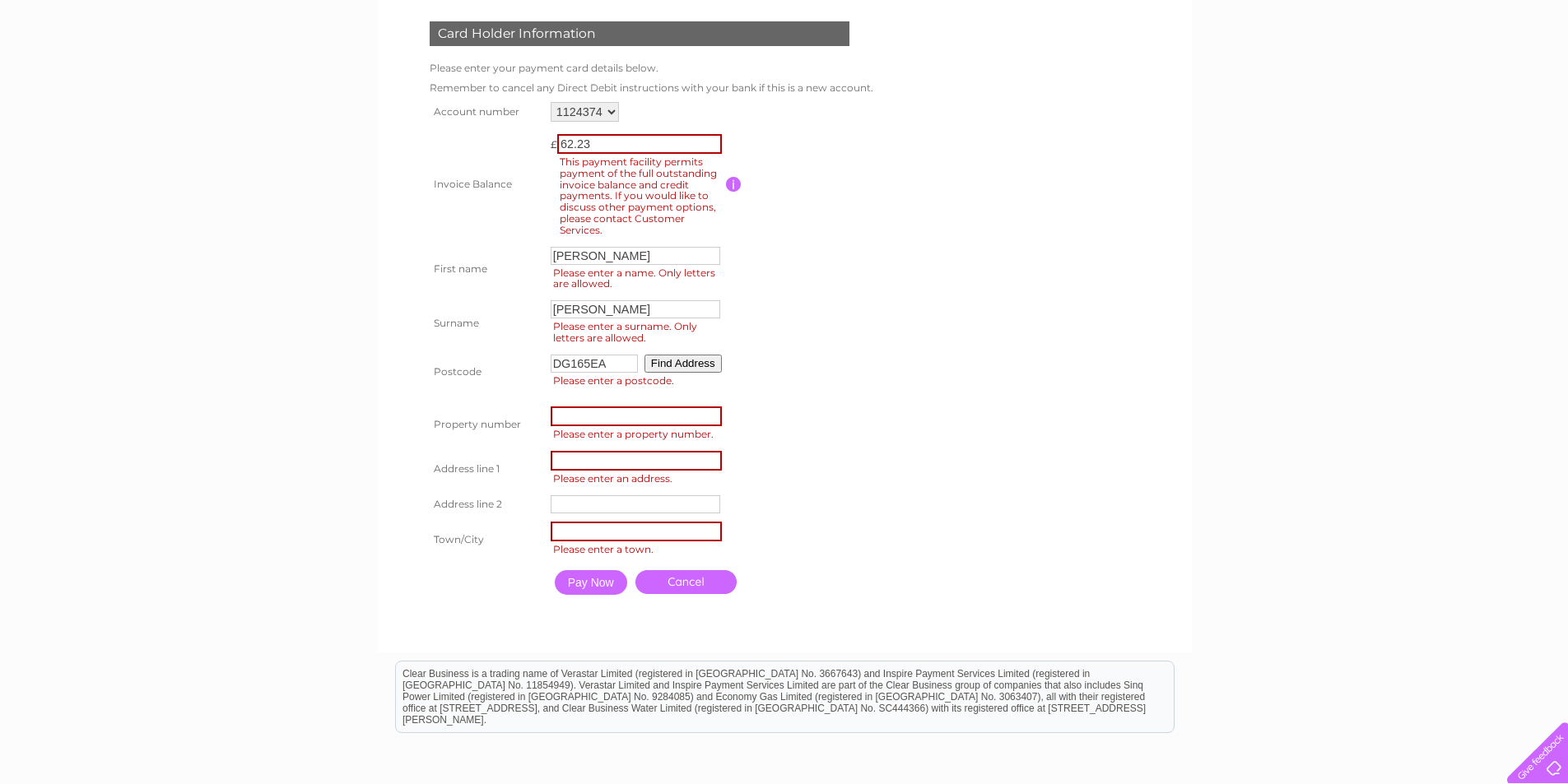
click at [651, 410] on input "number" at bounding box center [636, 416] width 171 height 20
type input "0"
click at [651, 454] on input "text" at bounding box center [636, 461] width 171 height 20
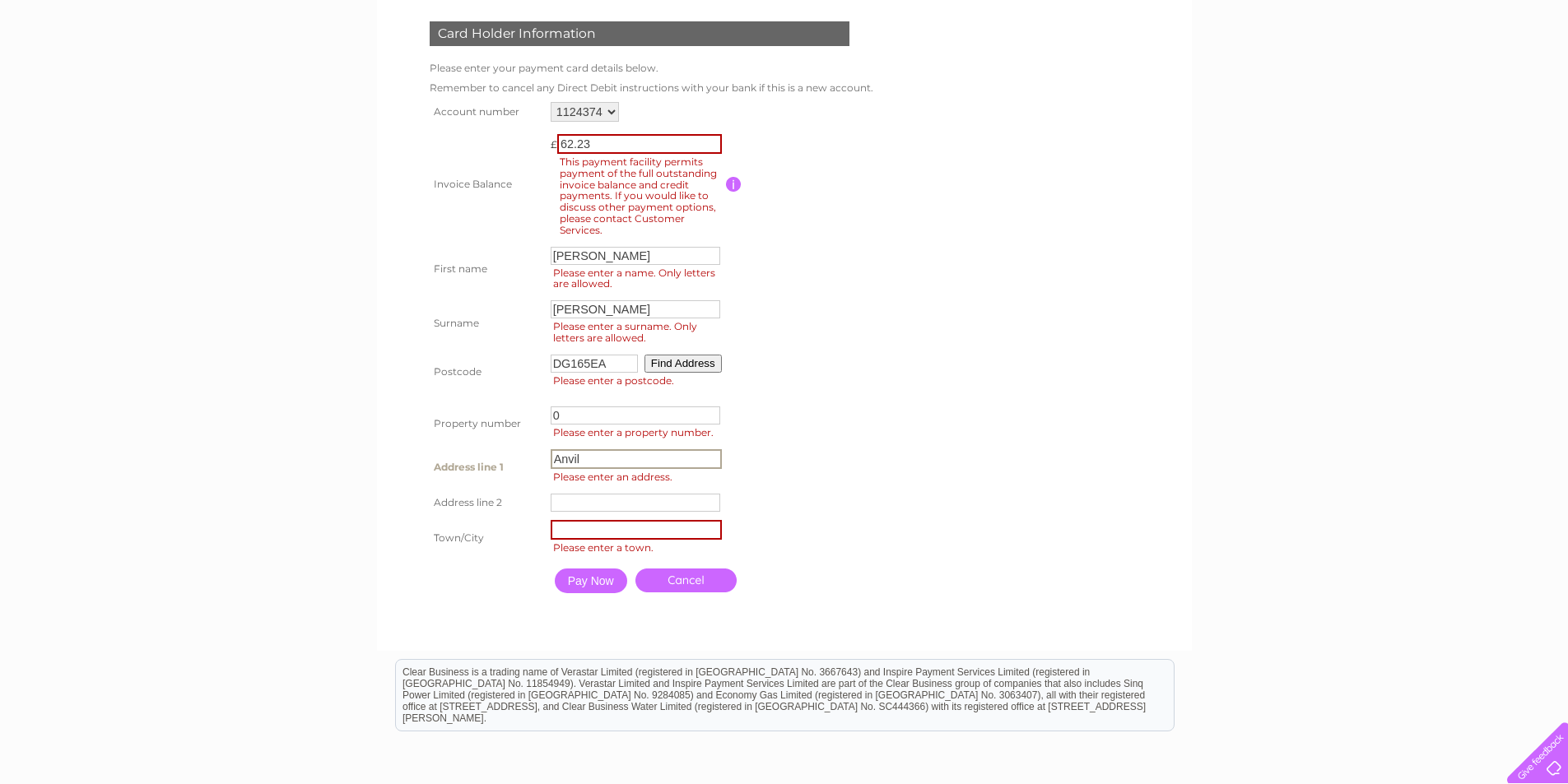
type input "Anvil View House"
click at [643, 531] on input "text" at bounding box center [636, 530] width 171 height 20
type input "Gretna Green"
click at [939, 389] on form "1124374 Make a payment Card Holder Information Please enter your payment card d…" at bounding box center [784, 286] width 784 height 689
click at [585, 572] on input "Pay Now" at bounding box center [589, 577] width 72 height 24
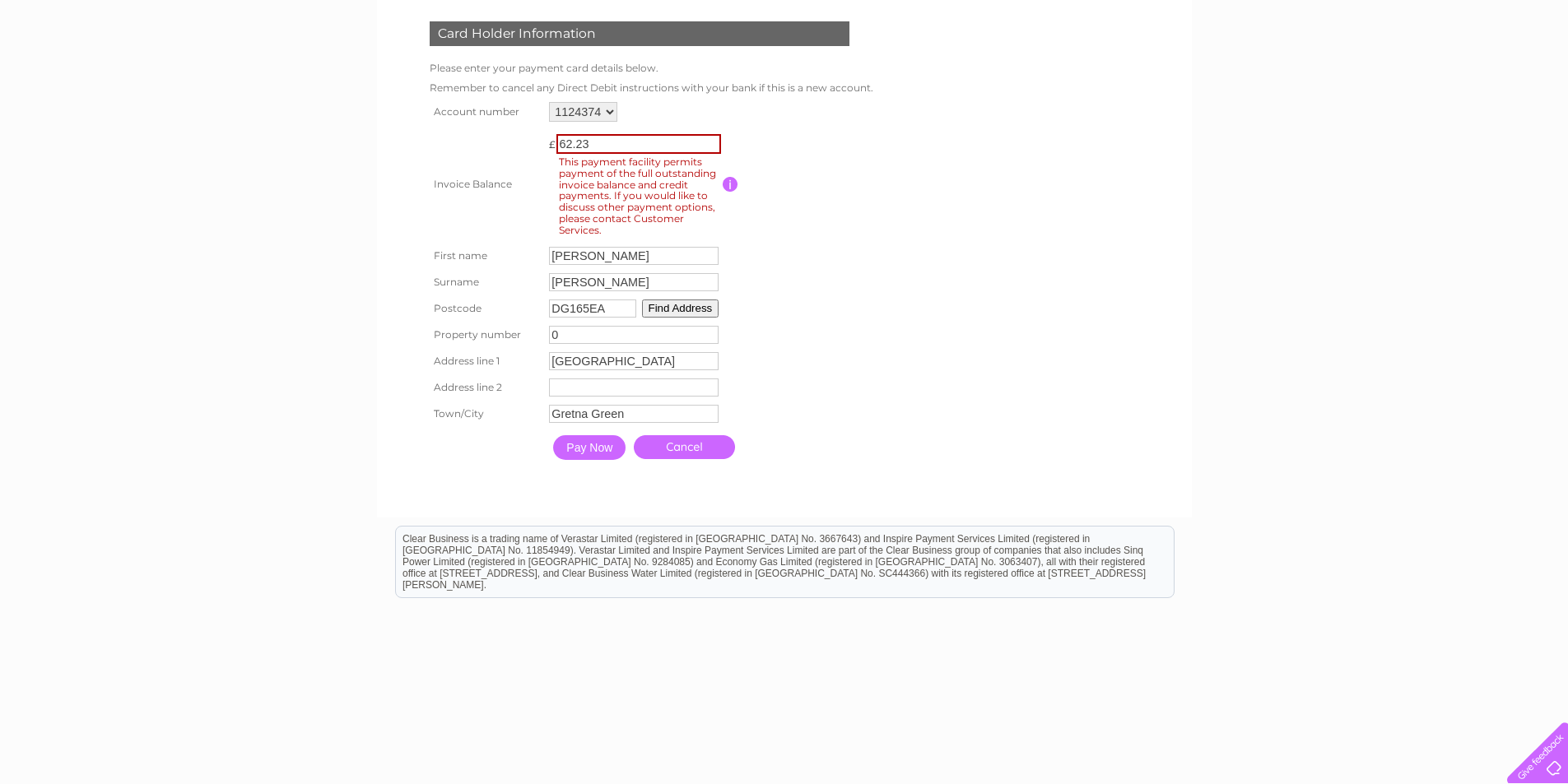
click at [729, 185] on input "button" at bounding box center [730, 184] width 15 height 14
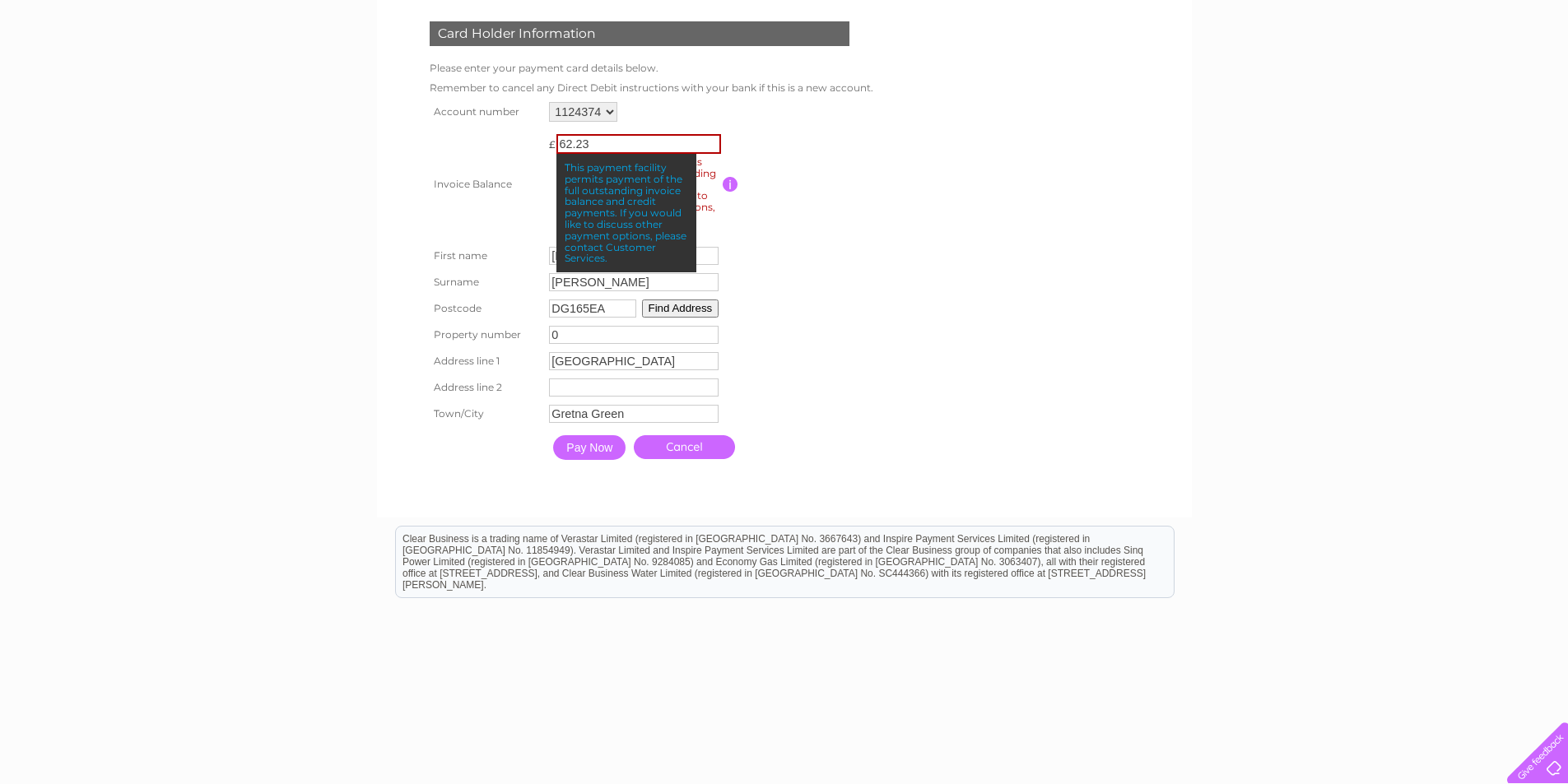
click at [837, 229] on td at bounding box center [796, 184] width 147 height 117
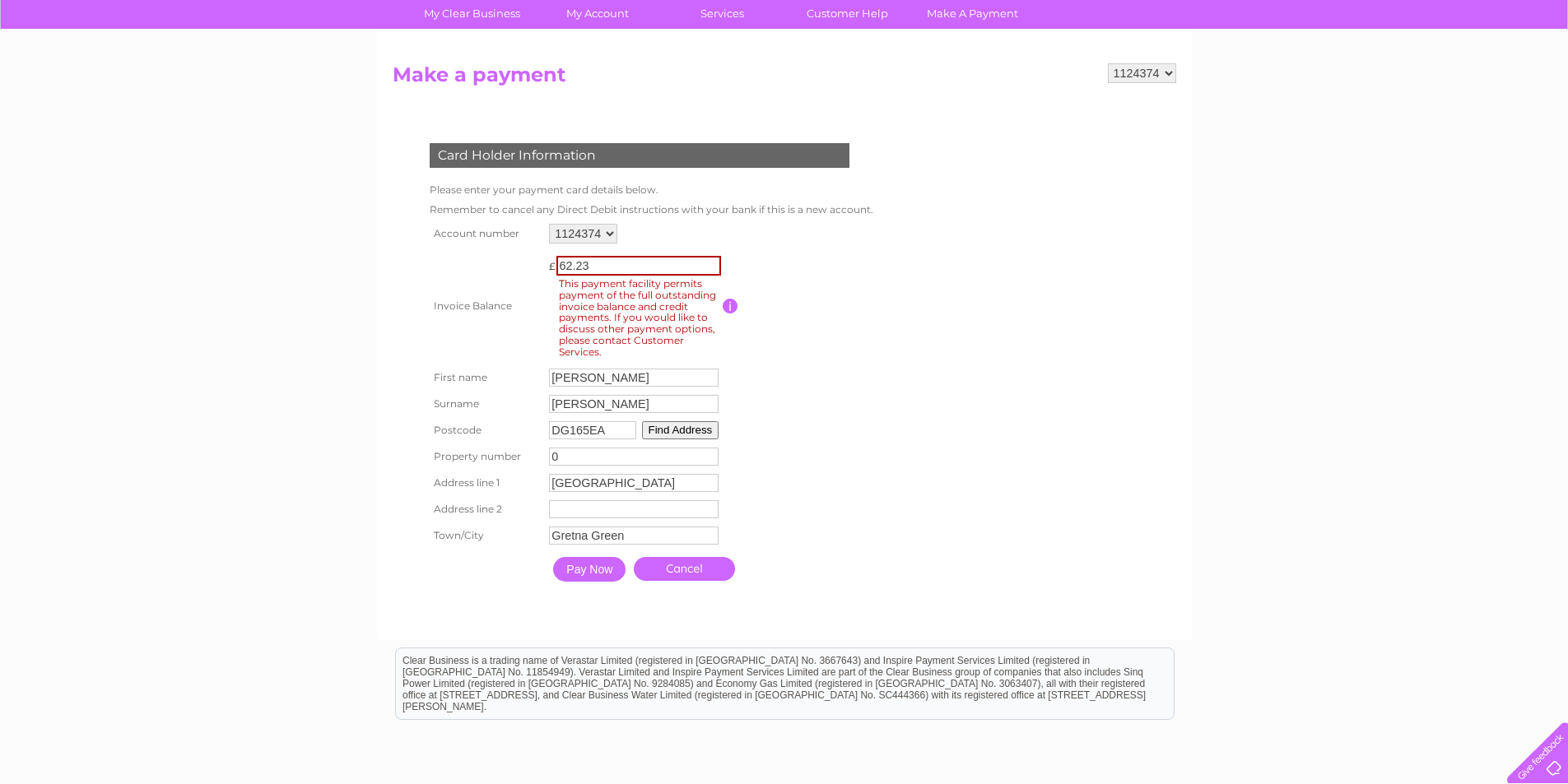
scroll to position [0, 0]
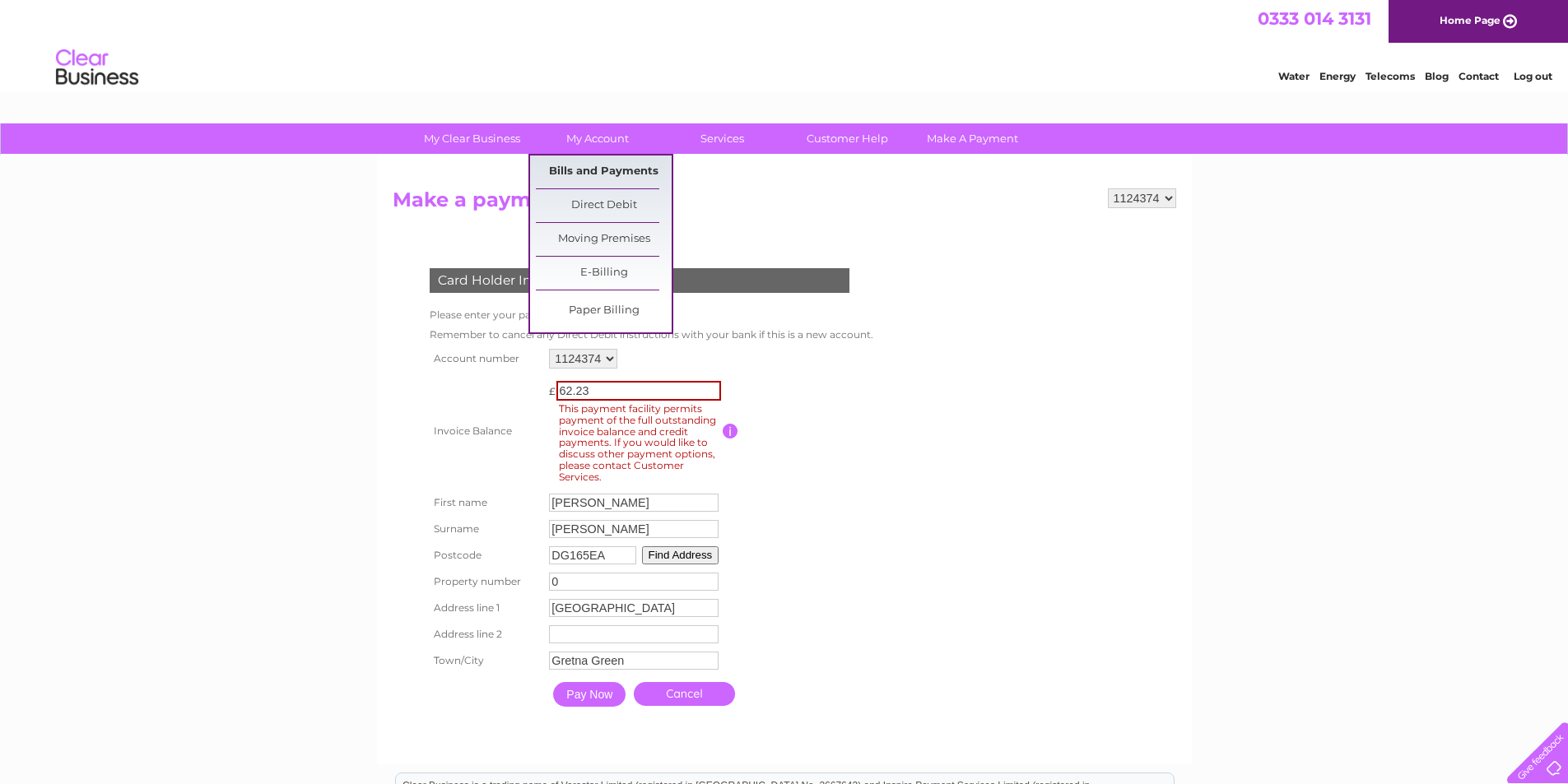
click at [590, 160] on link "Bills and Payments" at bounding box center [603, 172] width 136 height 33
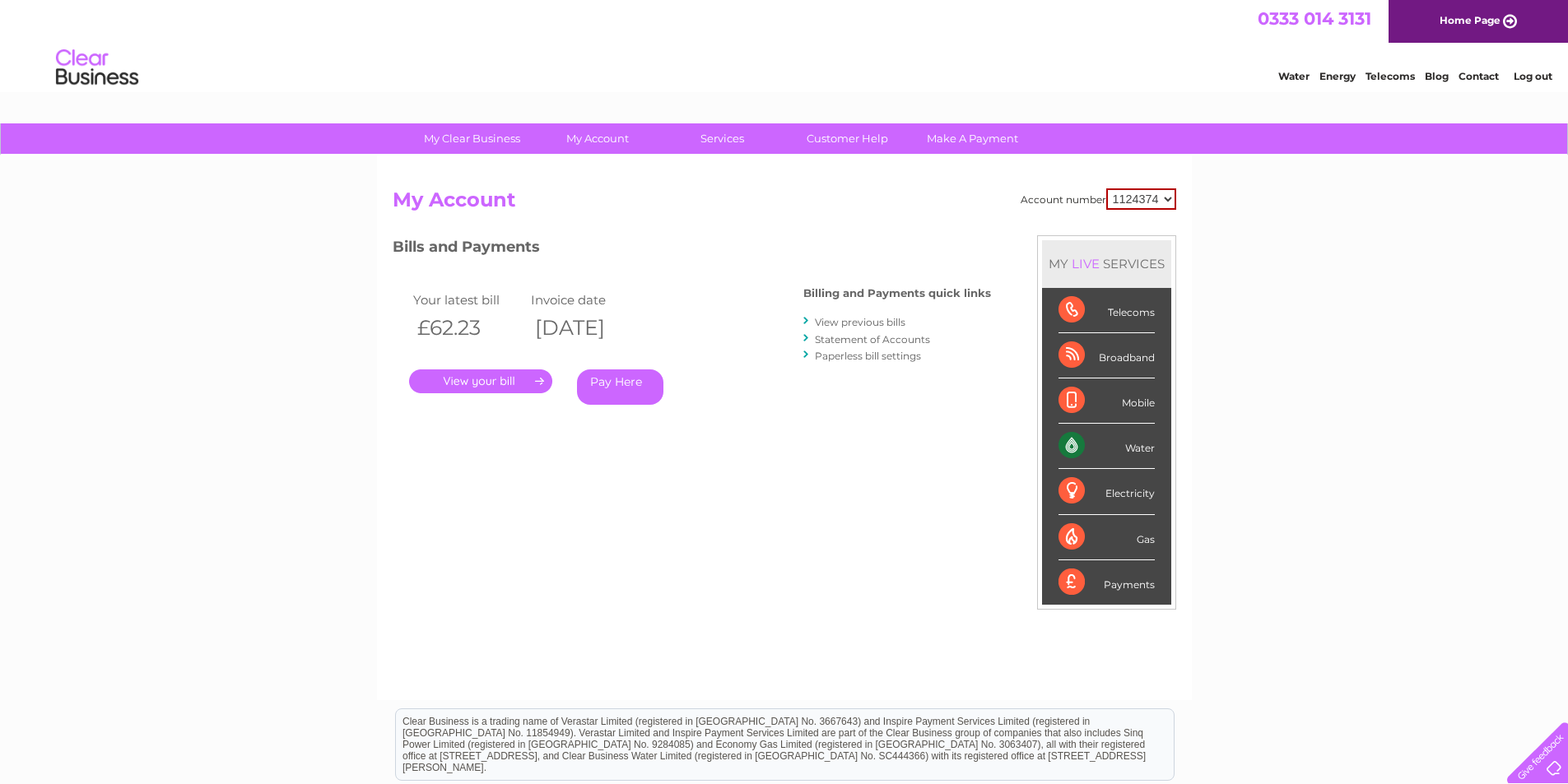
click at [849, 319] on link "View previous bills" at bounding box center [860, 322] width 91 height 13
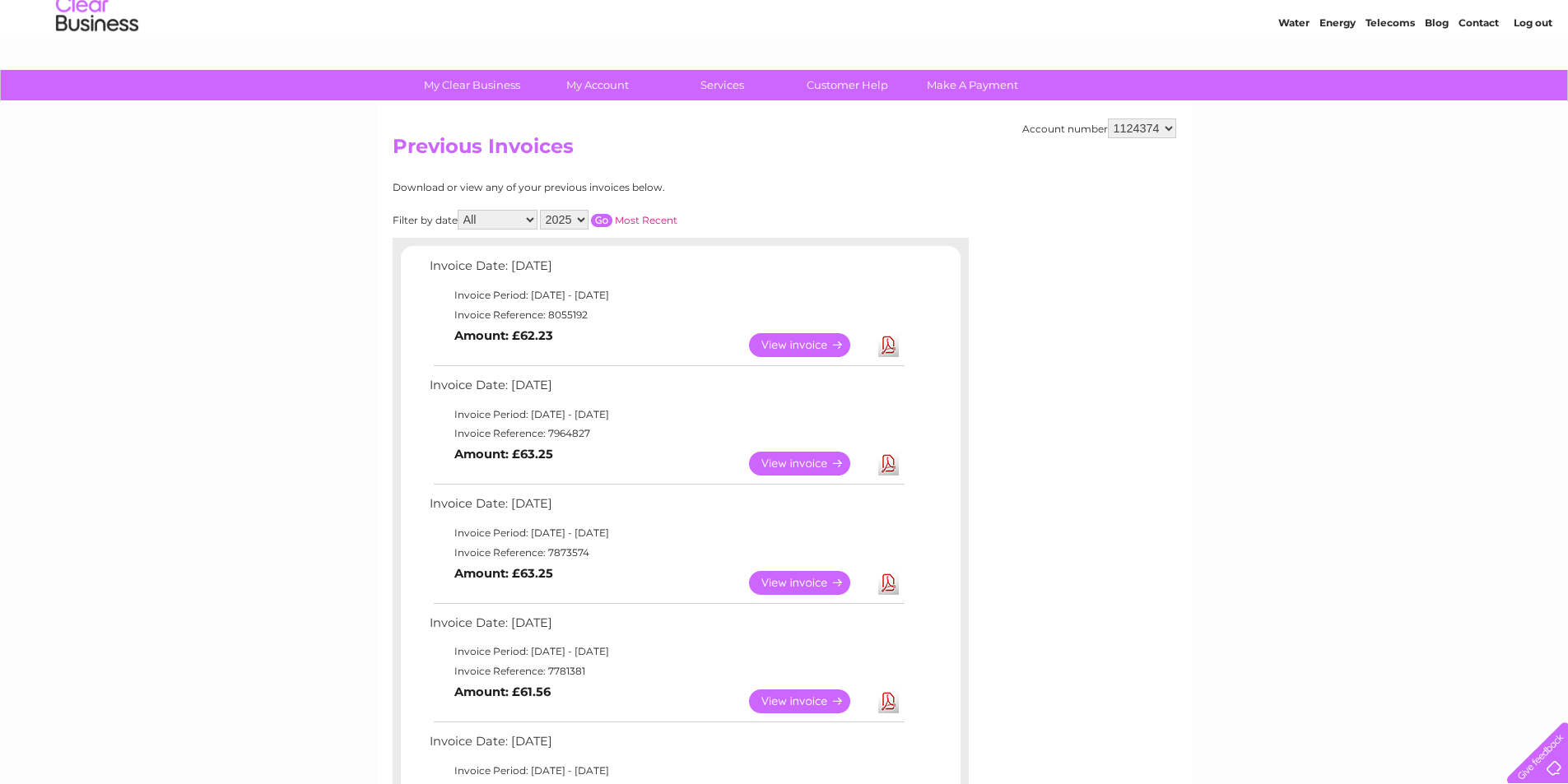
scroll to position [82, 0]
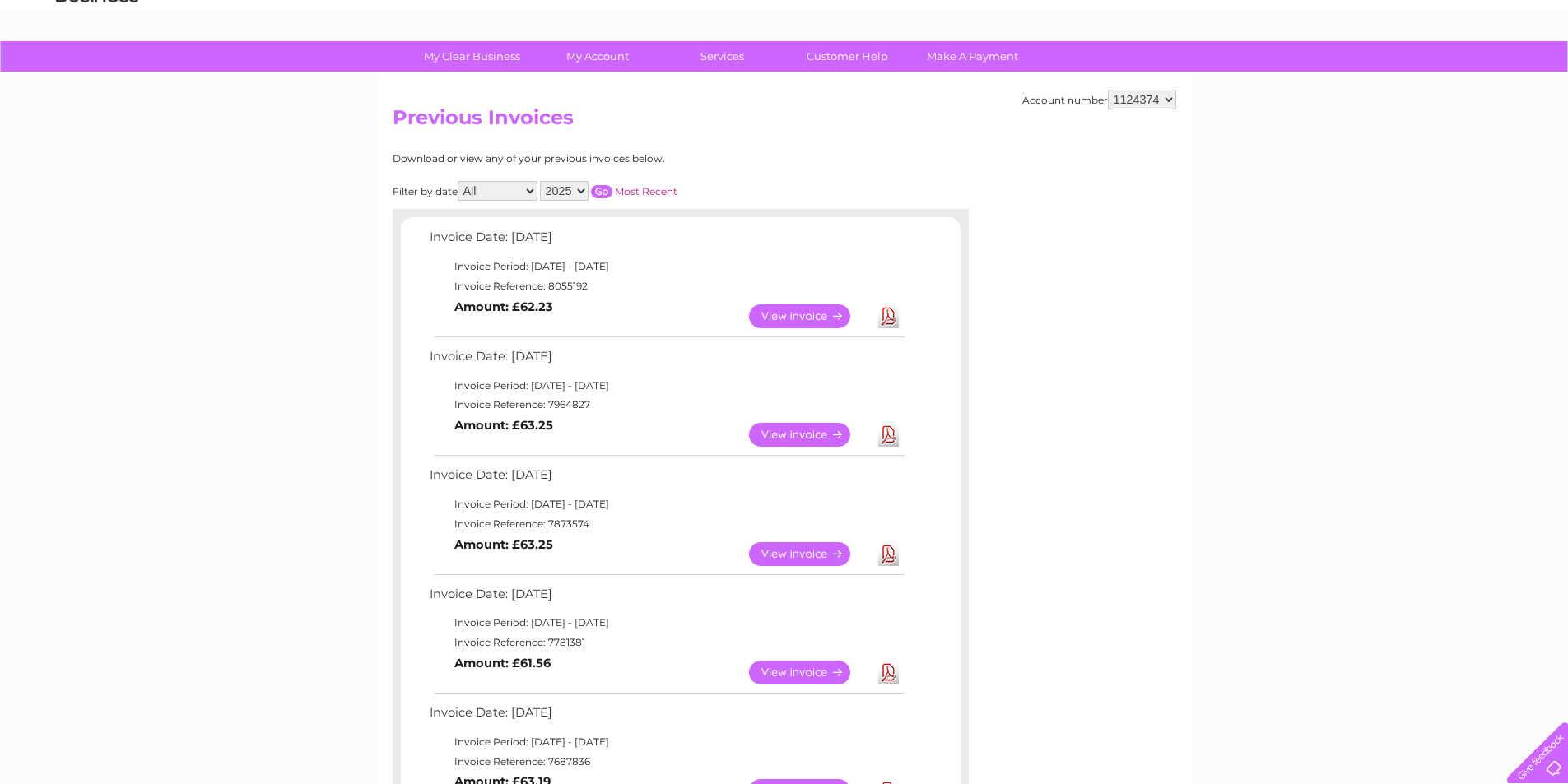
click at [805, 431] on link "View" at bounding box center [810, 435] width 121 height 24
click at [777, 313] on link "View" at bounding box center [810, 316] width 121 height 24
click at [801, 439] on link "View" at bounding box center [810, 435] width 121 height 24
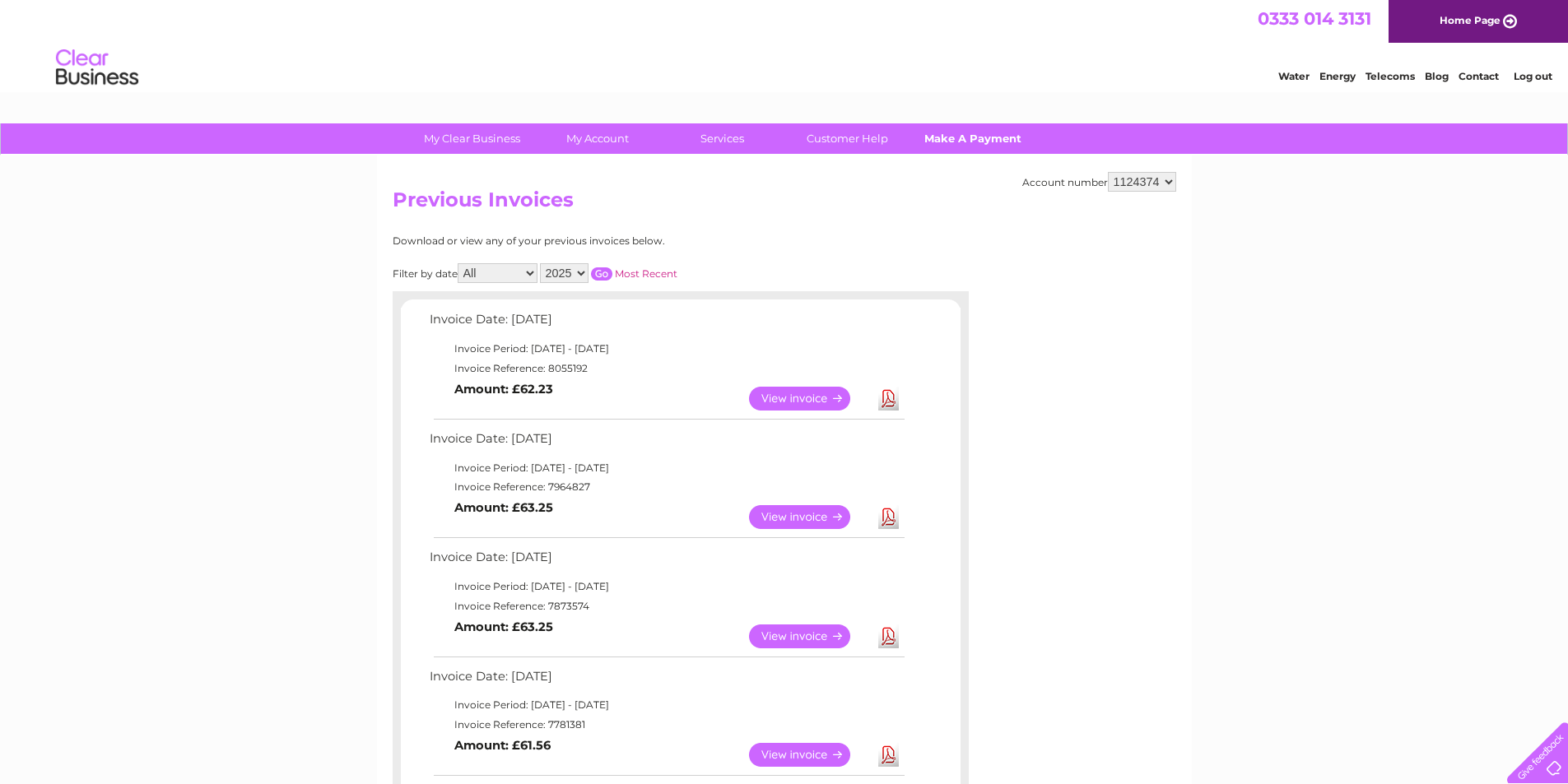
click at [988, 148] on link "Make A Payment" at bounding box center [972, 139] width 136 height 31
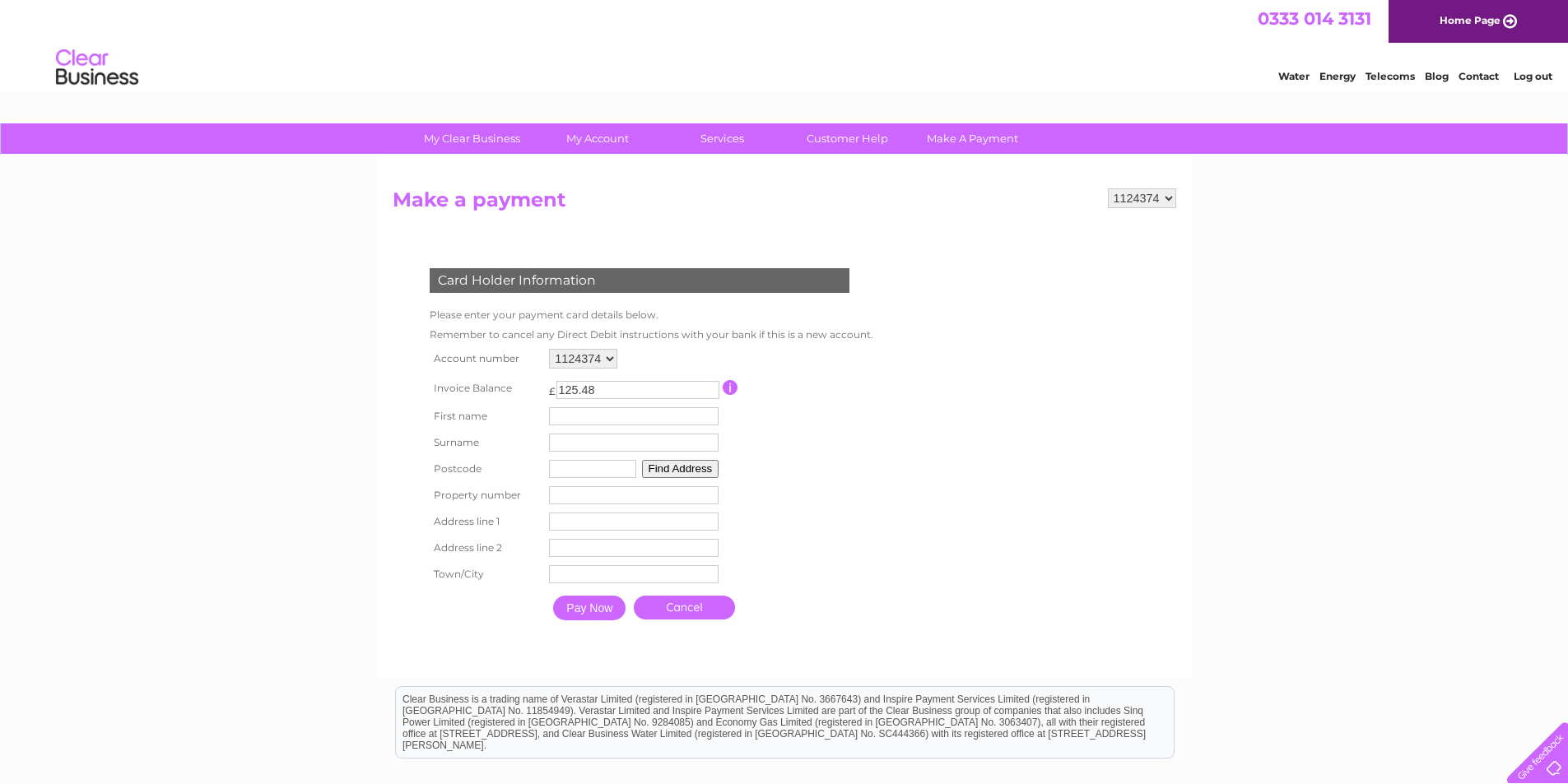
click at [605, 417] on input "text" at bounding box center [633, 416] width 169 height 18
type input "Brenda"
click at [590, 445] on input "text" at bounding box center [636, 444] width 171 height 20
type input "Nixon"
click at [597, 476] on input "text" at bounding box center [592, 469] width 87 height 18
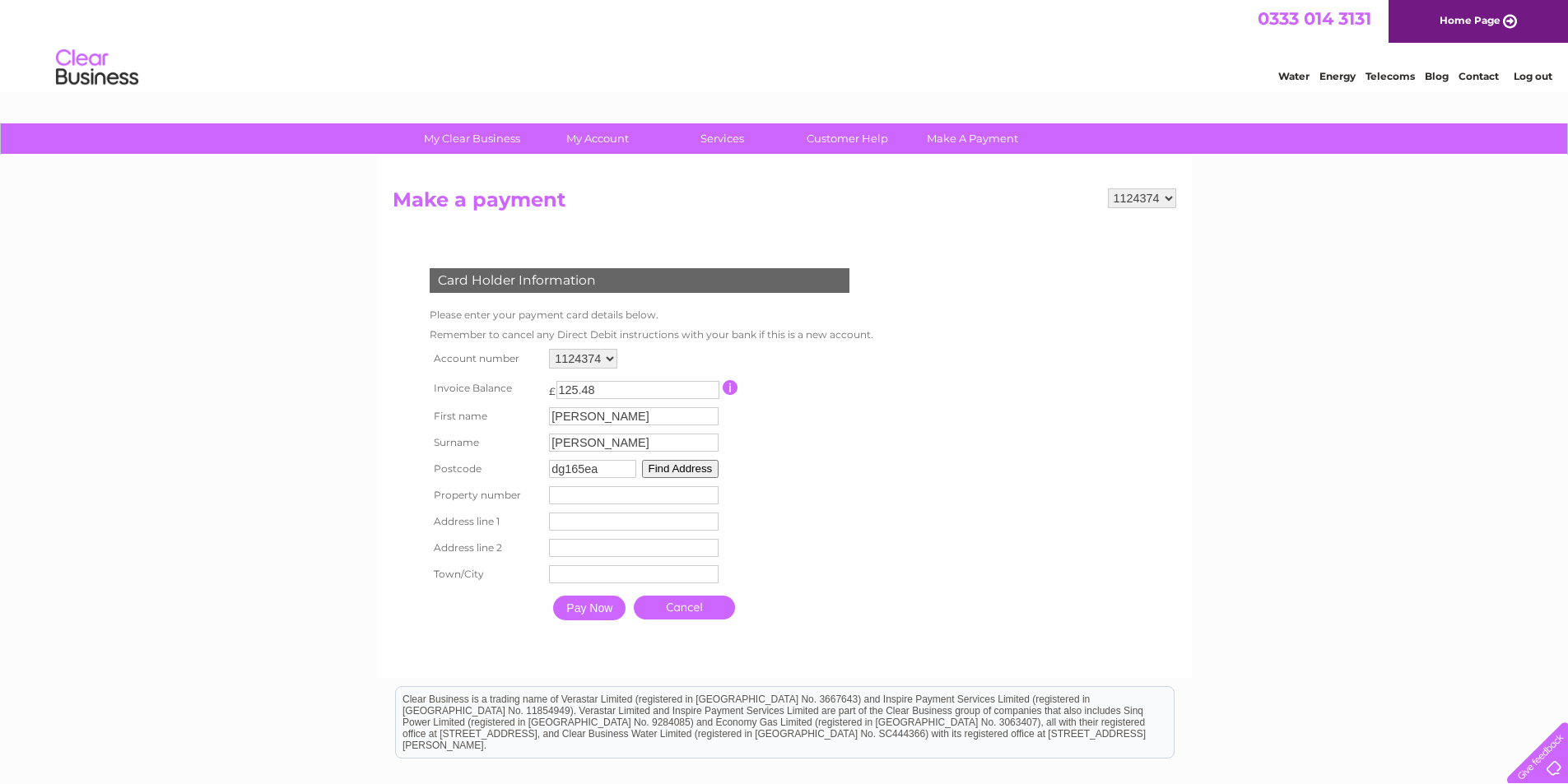
type input "DG165EA"
click at [630, 499] on input "number" at bounding box center [633, 495] width 169 height 18
type input "0"
click at [642, 523] on input "text" at bounding box center [633, 521] width 169 height 18
type input "Anvil View House"
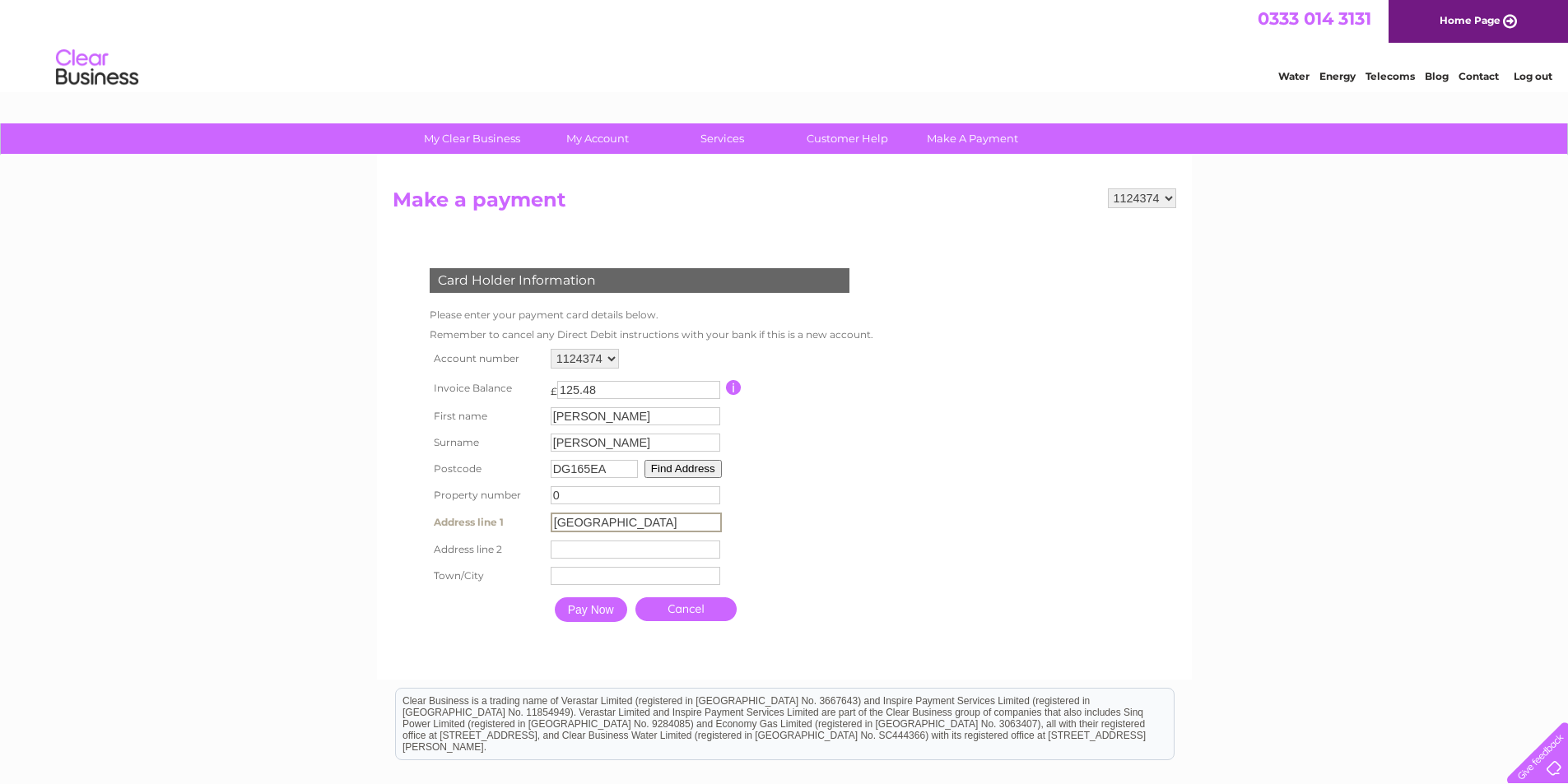
click at [616, 552] on input "text" at bounding box center [635, 550] width 169 height 18
type input "Gretna Green"
click at [630, 578] on input "text" at bounding box center [636, 575] width 171 height 20
type input "Gretna"
click at [609, 610] on input "Pay Now" at bounding box center [589, 607] width 72 height 24
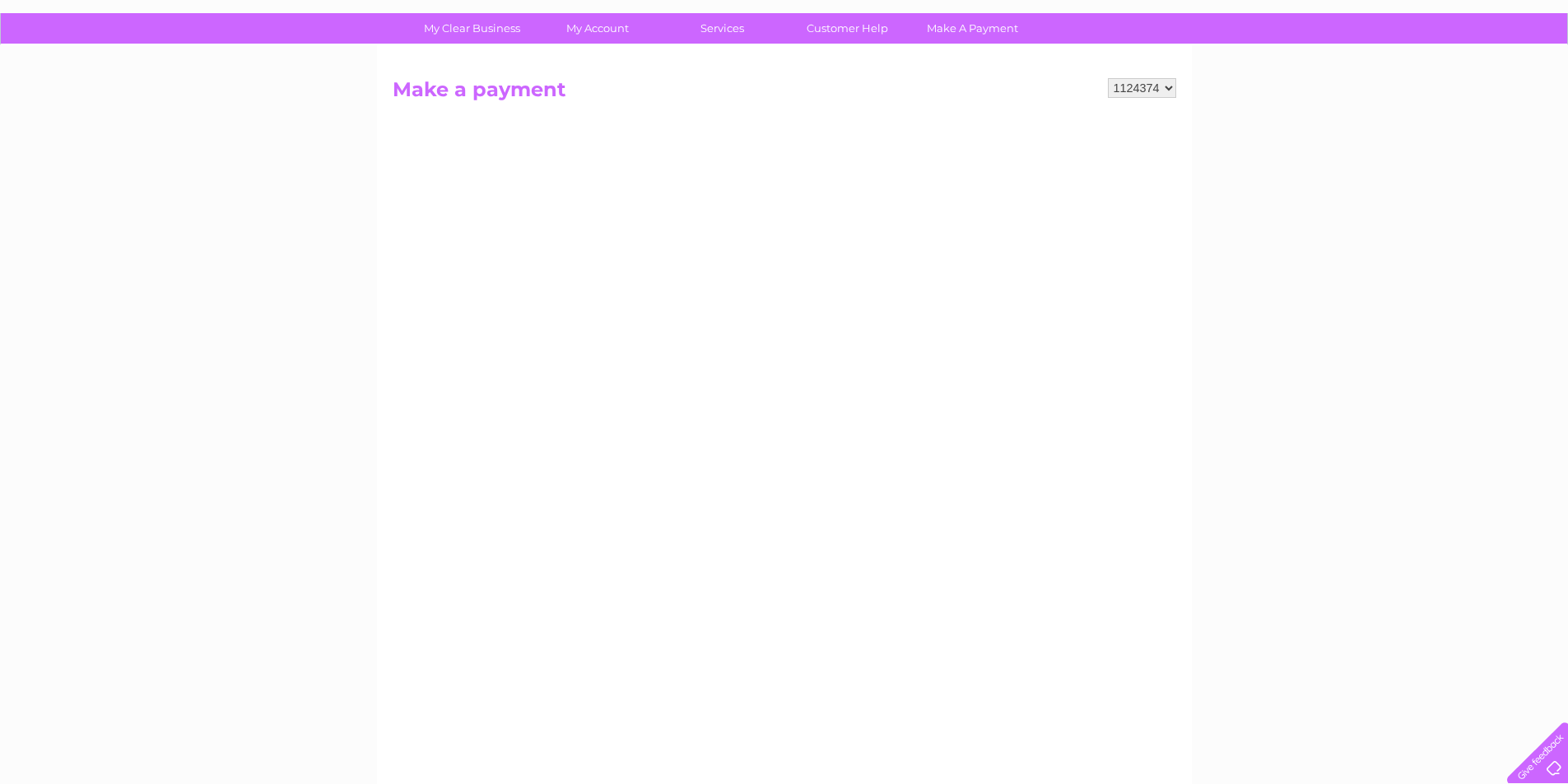
scroll to position [82, 0]
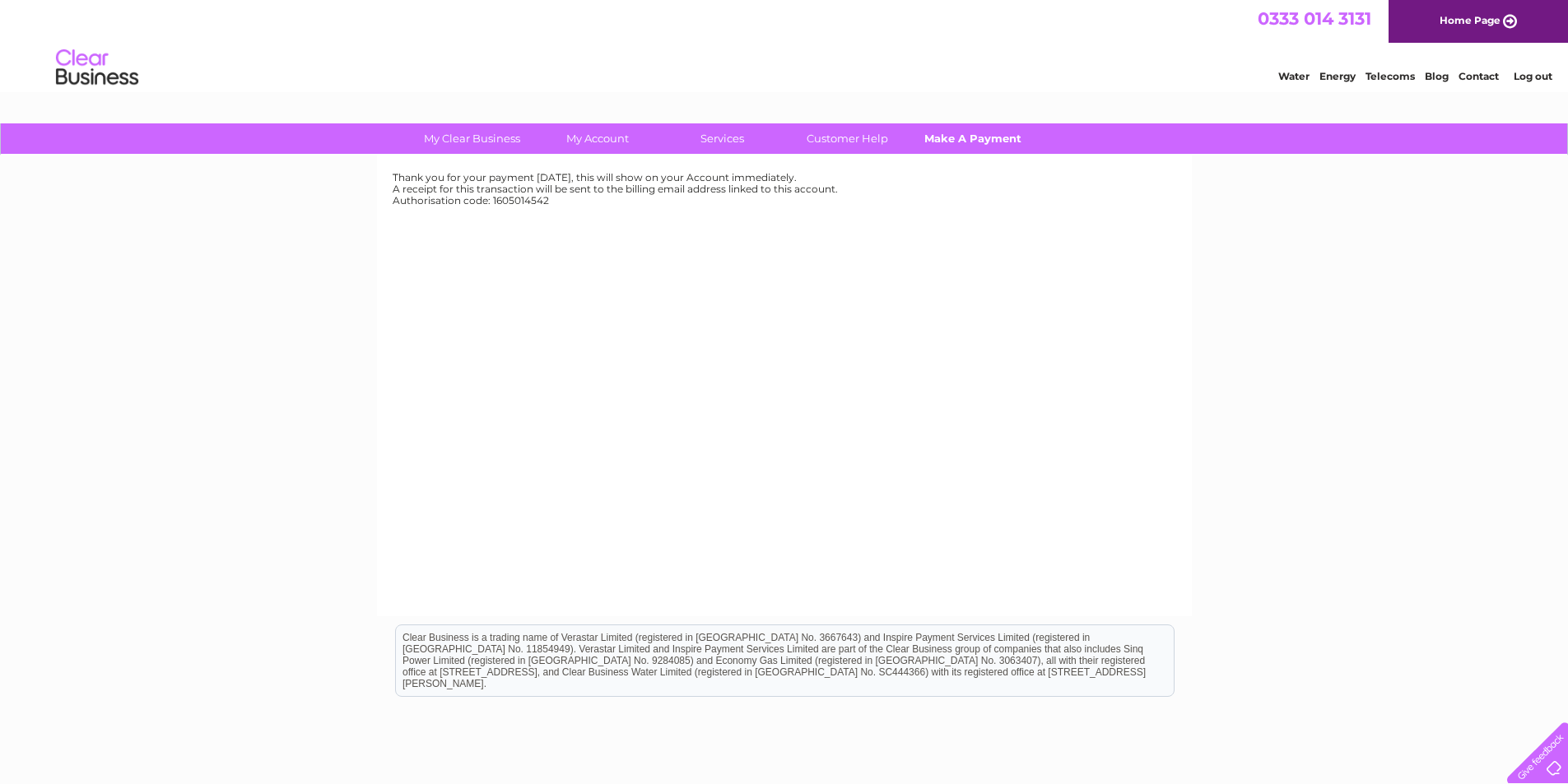
click at [990, 138] on link "Make A Payment" at bounding box center [972, 139] width 136 height 31
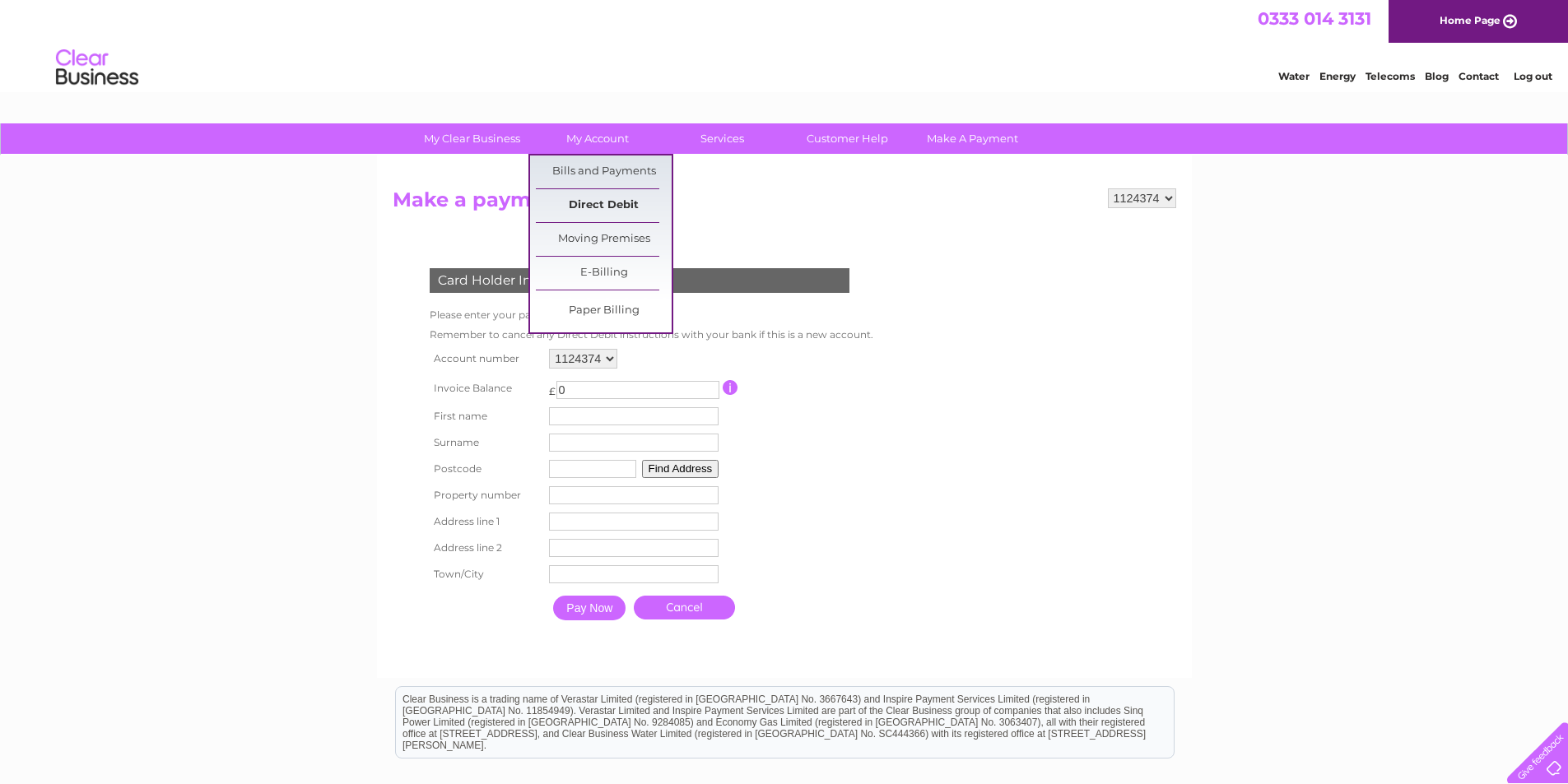
click at [592, 197] on link "Direct Debit" at bounding box center [603, 206] width 136 height 33
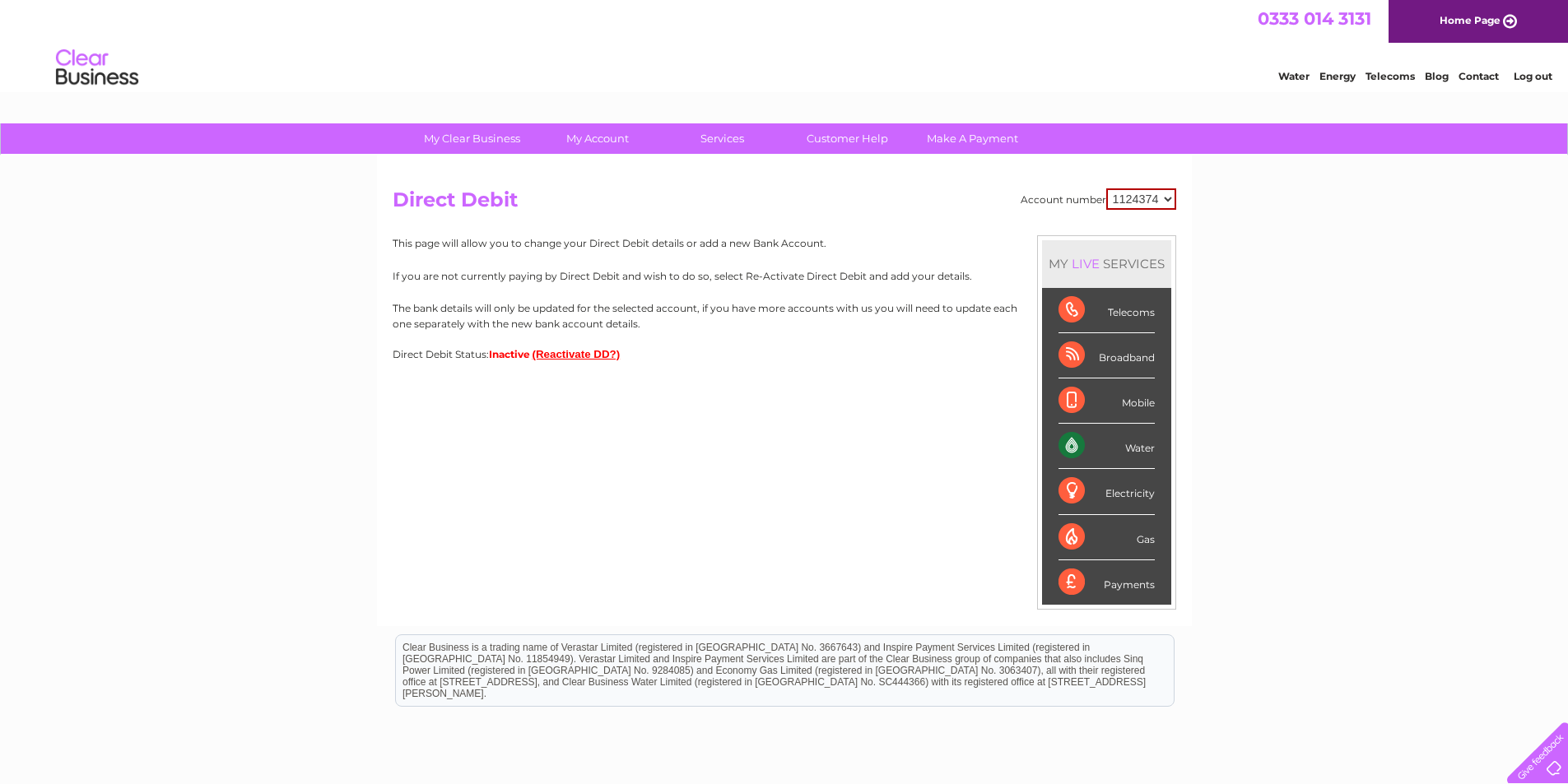
click at [583, 349] on button "(Reactivate DD?)" at bounding box center [576, 354] width 88 height 13
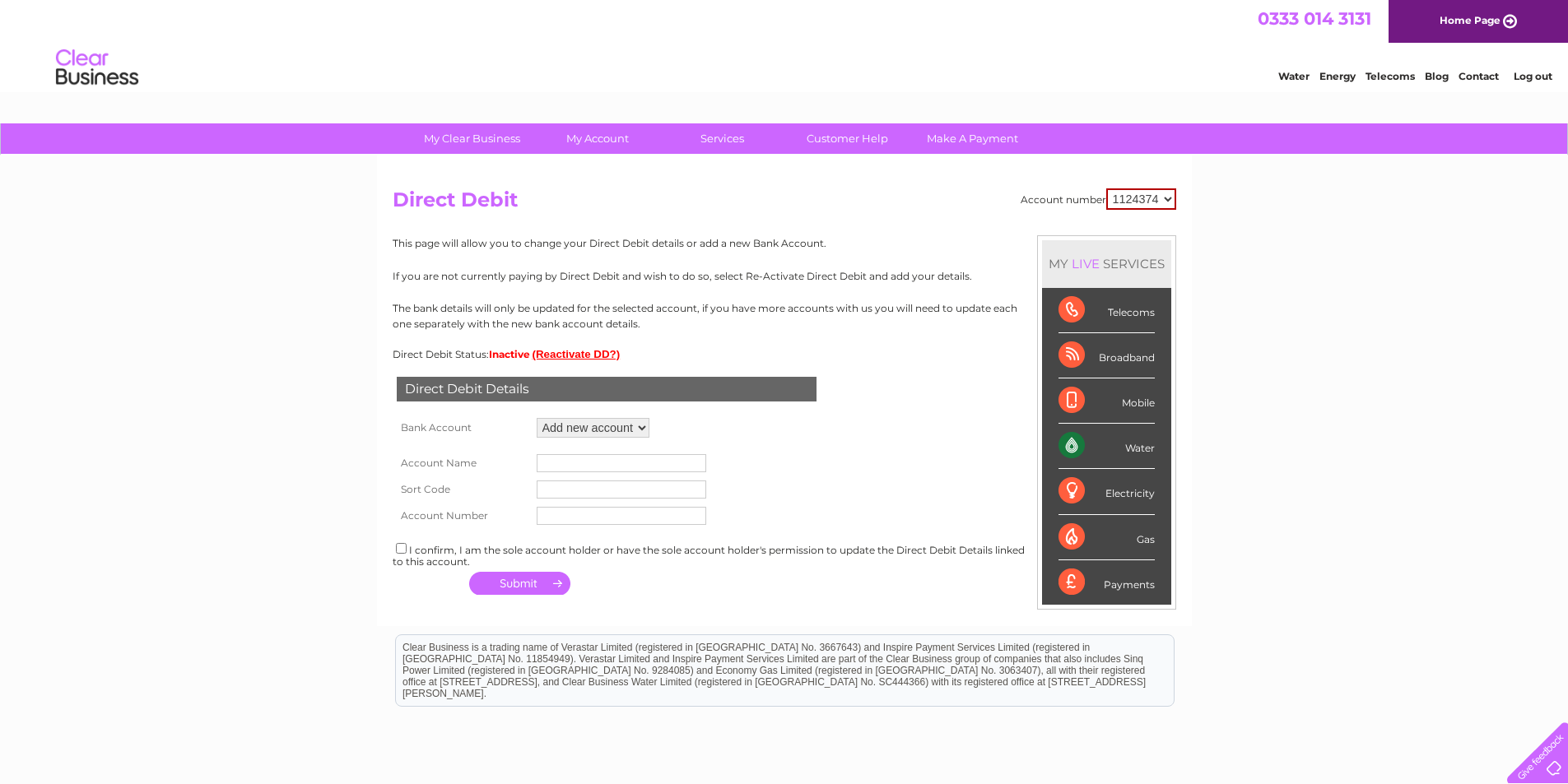
click at [599, 424] on select "Add new account ****2249 ****2249" at bounding box center [592, 427] width 112 height 20
click at [600, 424] on select "Add new account ****2249 ****2249" at bounding box center [592, 427] width 112 height 20
click at [822, 424] on div "Direct Debit Details Bank Account Add new account ****2249 ****2249 Loading... …" at bounding box center [784, 480] width 784 height 239
